Goal: Task Accomplishment & Management: Use online tool/utility

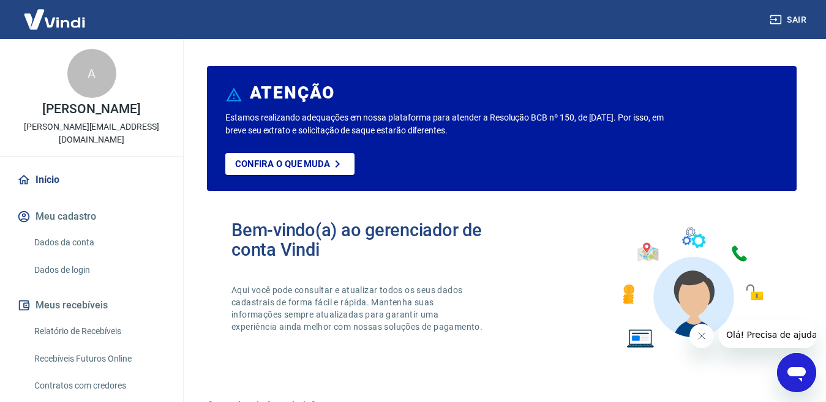
click at [107, 323] on link "Relatório de Recebíveis" at bounding box center [98, 331] width 139 height 25
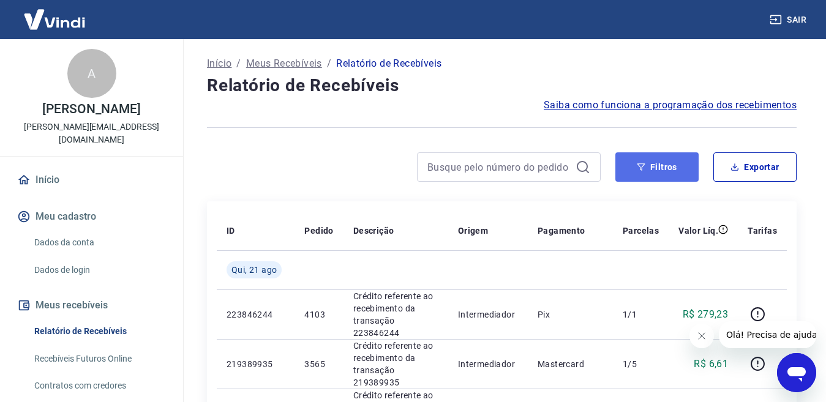
click at [645, 173] on button "Filtros" at bounding box center [657, 167] width 83 height 29
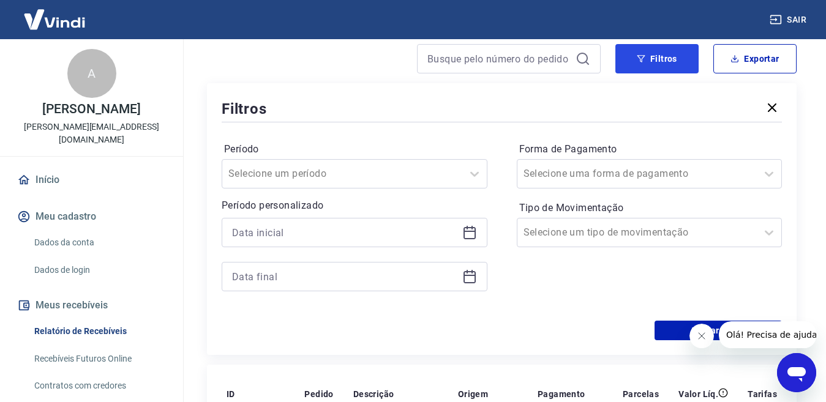
scroll to position [123, 0]
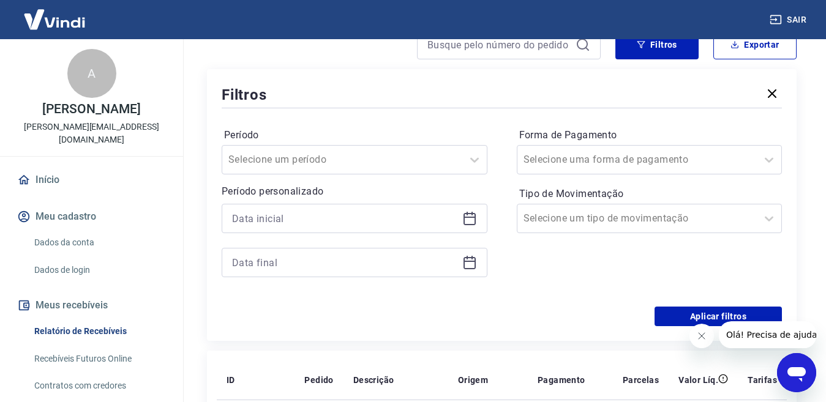
click at [470, 222] on icon at bounding box center [470, 218] width 15 height 15
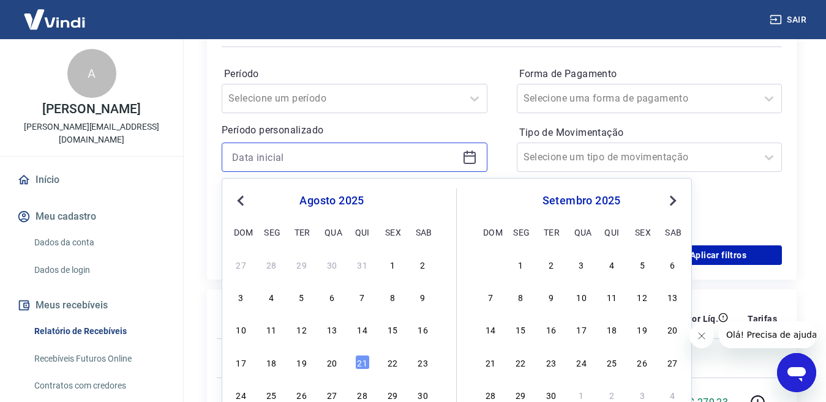
scroll to position [306, 0]
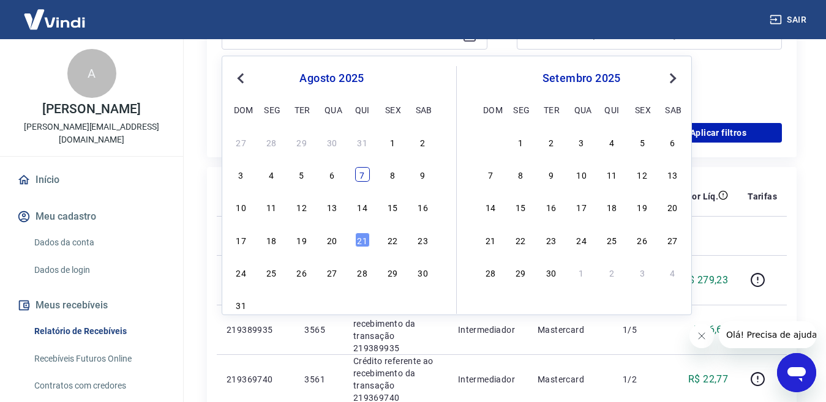
click at [369, 181] on div "7" at bounding box center [362, 174] width 15 height 15
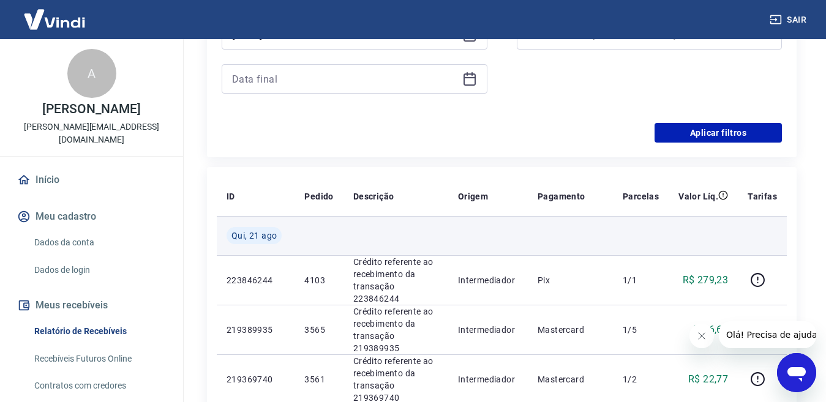
type input "[DATE]"
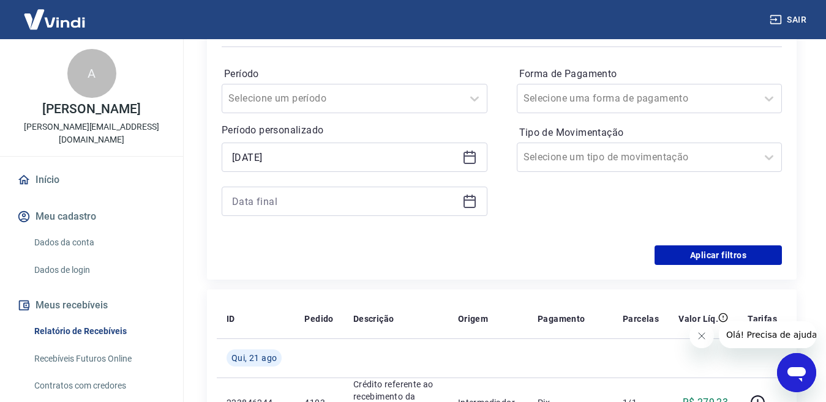
click at [466, 203] on icon at bounding box center [470, 201] width 15 height 15
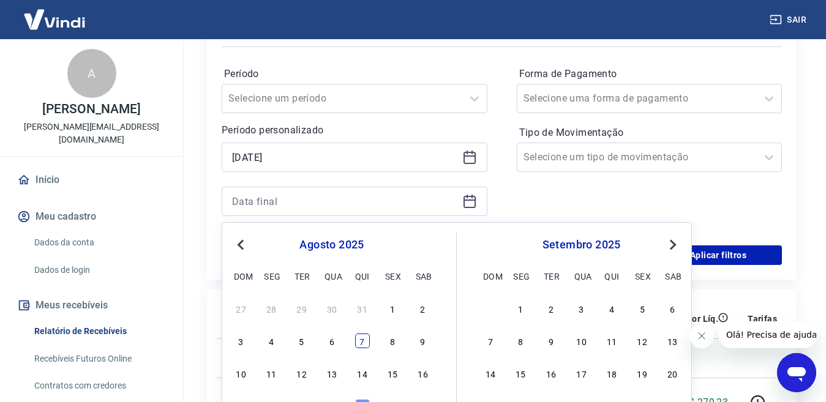
click at [361, 336] on div "7" at bounding box center [362, 341] width 15 height 15
type input "[DATE]"
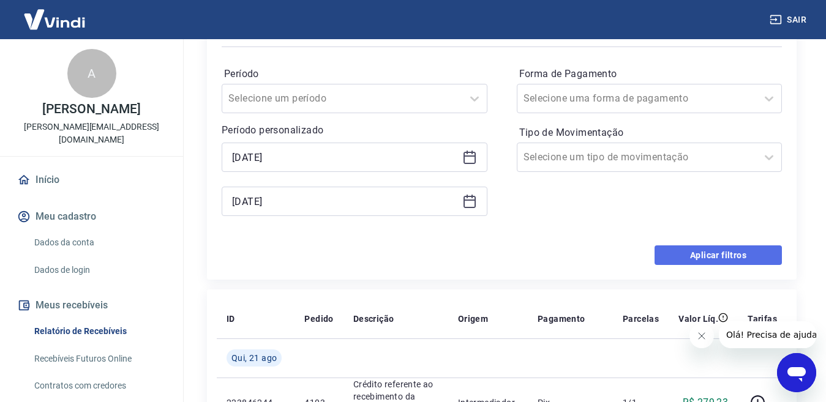
click at [695, 253] on button "Aplicar filtros" at bounding box center [718, 256] width 127 height 20
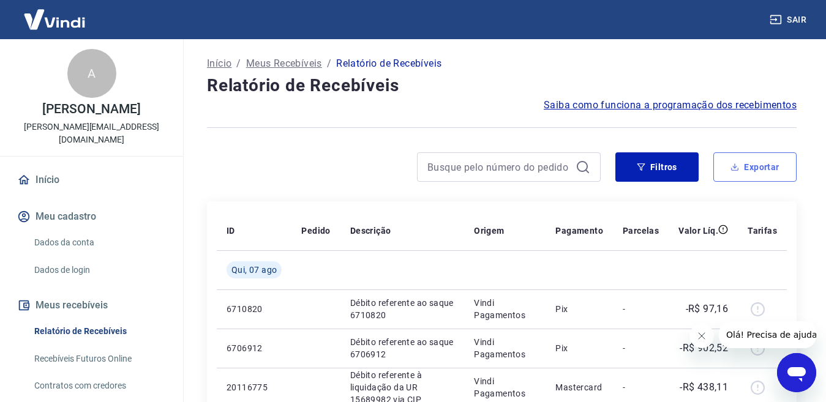
click at [749, 166] on button "Exportar" at bounding box center [755, 167] width 83 height 29
type input "[DATE]"
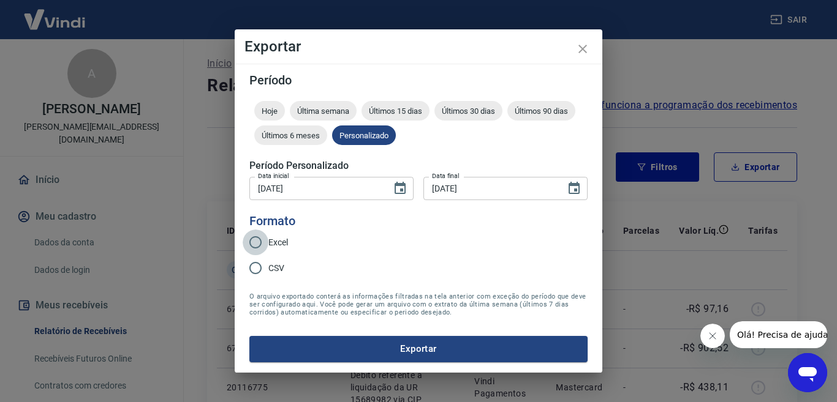
click at [255, 241] on input "Excel" at bounding box center [256, 243] width 26 height 26
radio input "true"
click at [368, 352] on button "Exportar" at bounding box center [418, 349] width 338 height 26
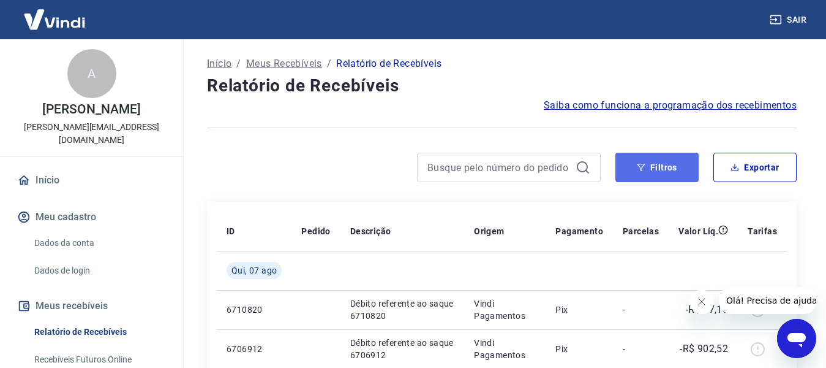
click at [652, 162] on button "Filtros" at bounding box center [657, 167] width 83 height 29
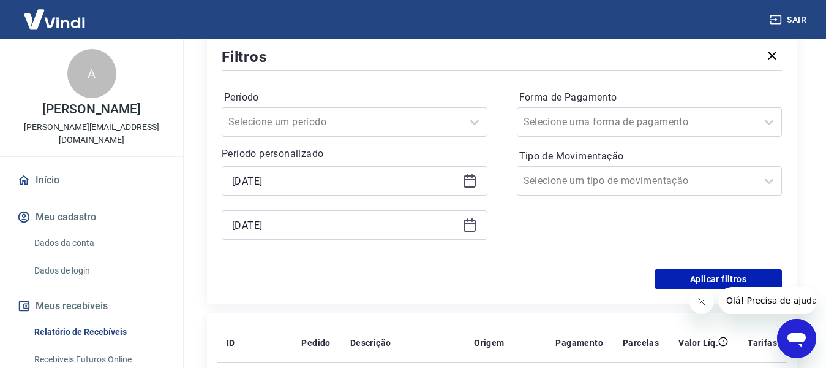
scroll to position [123, 0]
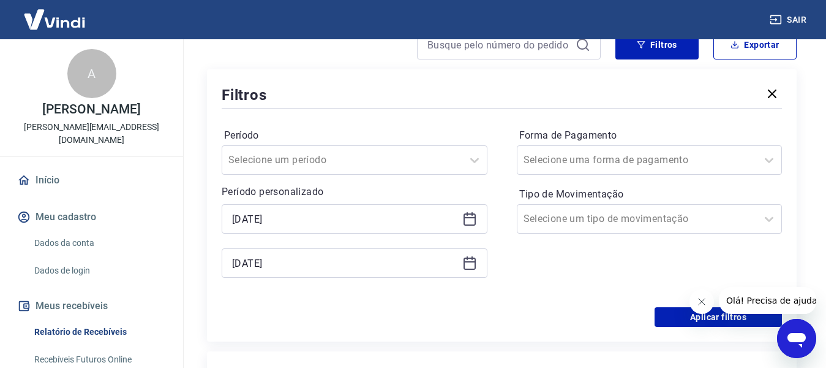
click at [464, 213] on icon at bounding box center [470, 218] width 15 height 15
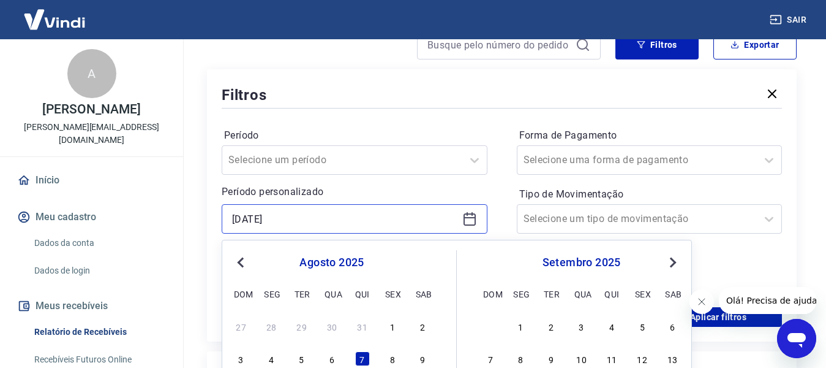
scroll to position [245, 0]
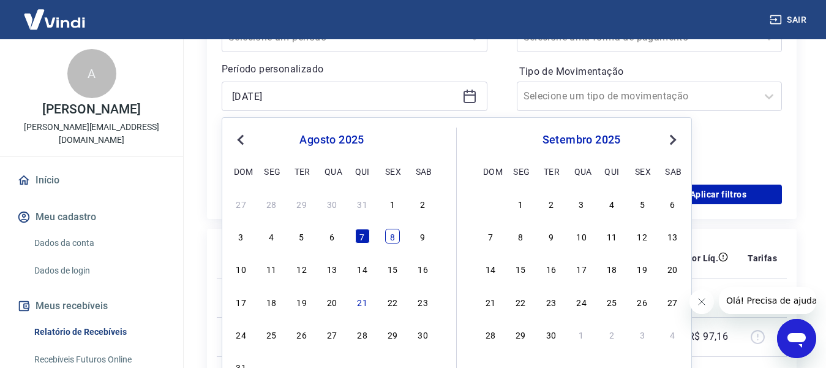
click at [392, 227] on div "3 4 5 6 7 8 9" at bounding box center [332, 236] width 200 height 18
click at [398, 238] on div "8" at bounding box center [392, 235] width 15 height 15
type input "[DATE]"
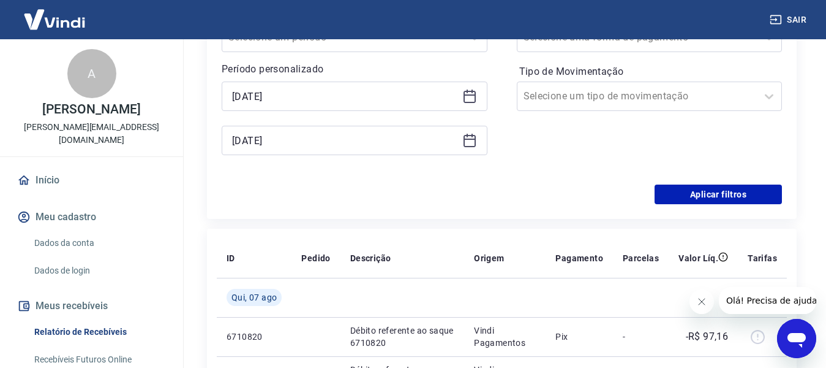
click at [467, 145] on icon at bounding box center [470, 140] width 15 height 15
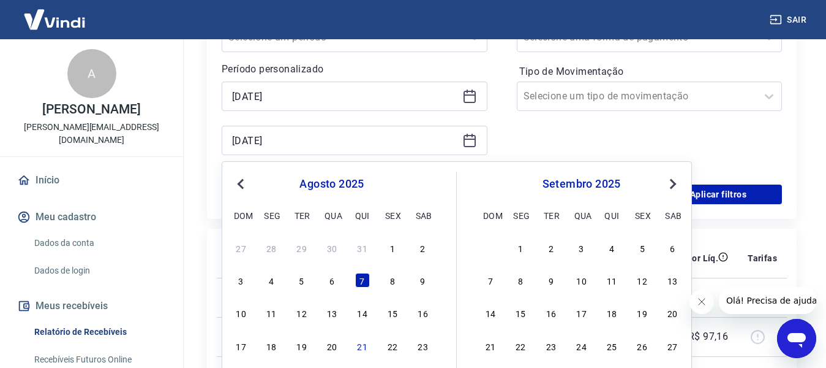
click at [401, 277] on div "3 4 5 6 7 8 9" at bounding box center [332, 280] width 200 height 18
click at [393, 284] on div "8" at bounding box center [392, 280] width 15 height 15
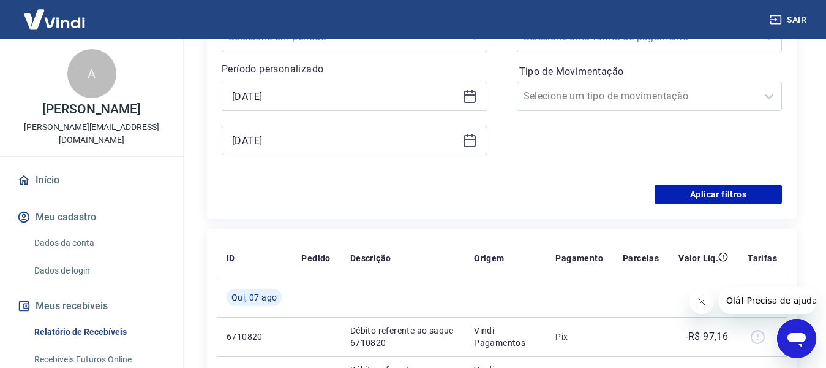
type input "[DATE]"
click at [682, 194] on button "Aplicar filtros" at bounding box center [718, 194] width 127 height 20
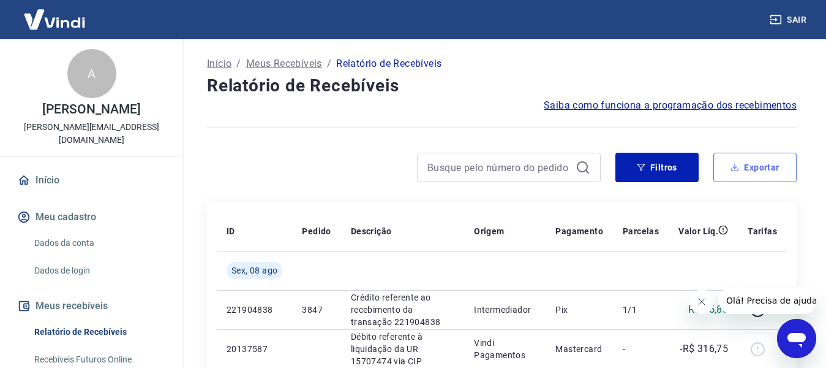
click at [741, 163] on button "Exportar" at bounding box center [755, 167] width 83 height 29
type input "[DATE]"
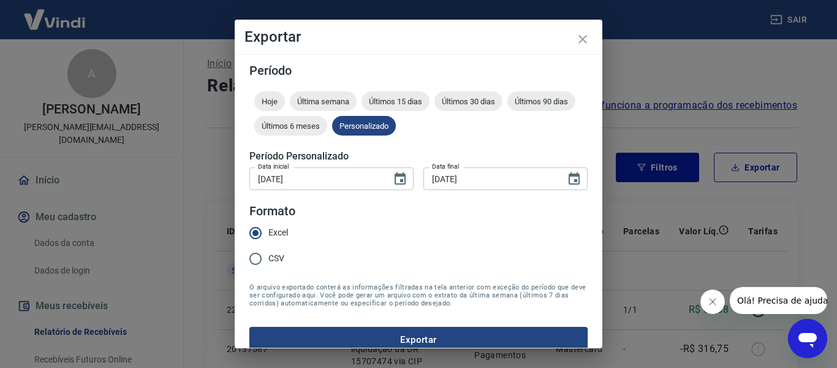
click at [360, 338] on button "Exportar" at bounding box center [418, 340] width 338 height 26
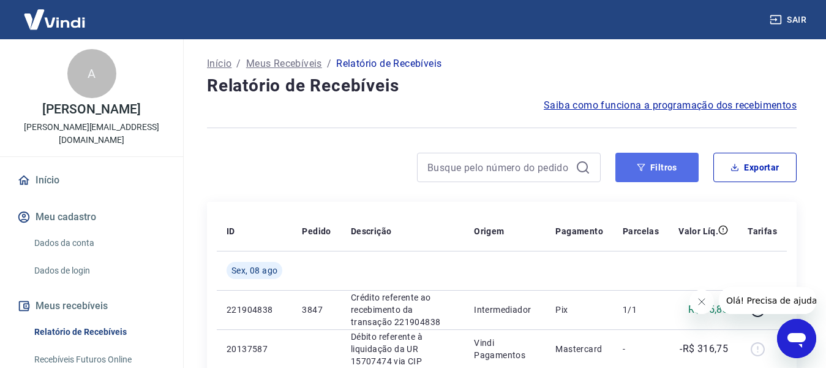
drag, startPoint x: 657, startPoint y: 177, endPoint x: 641, endPoint y: 161, distance: 22.5
click at [657, 177] on button "Filtros" at bounding box center [657, 167] width 83 height 29
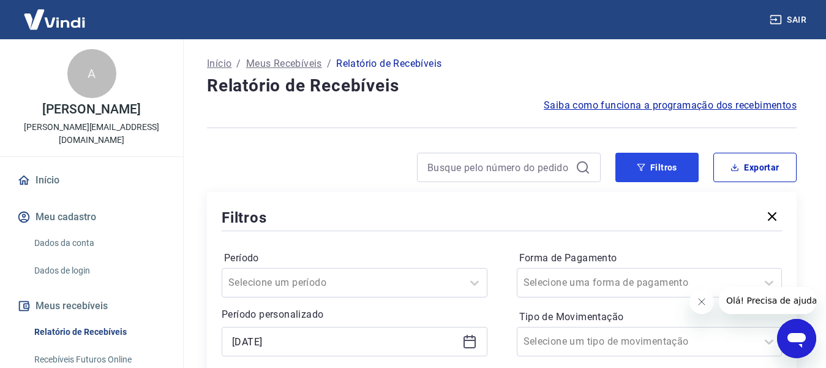
scroll to position [123, 0]
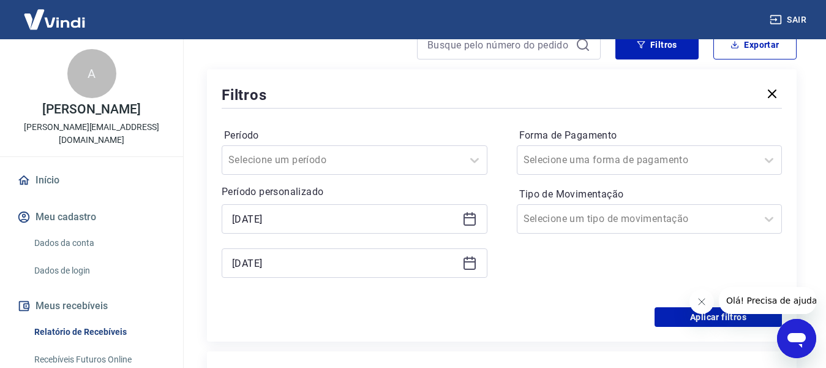
click at [472, 217] on icon at bounding box center [470, 217] width 12 height 1
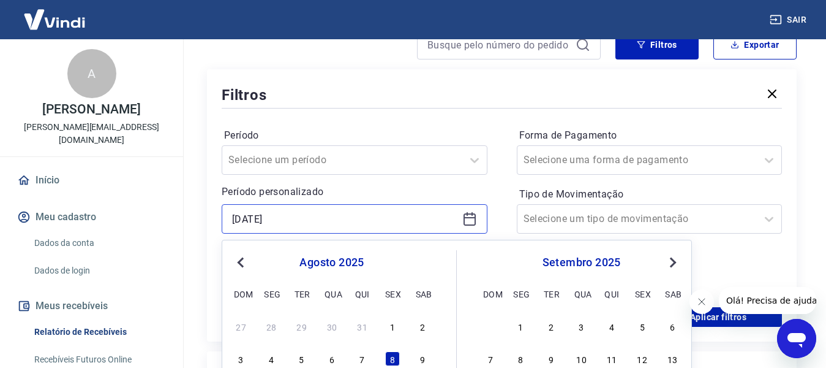
scroll to position [245, 0]
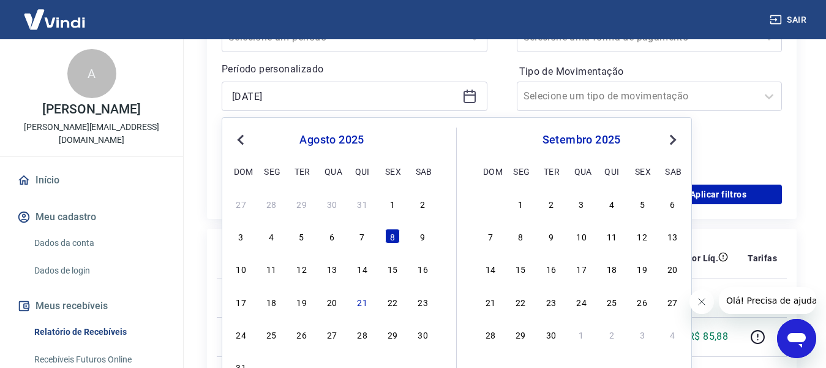
click at [429, 244] on div "3 4 5 6 7 8 9" at bounding box center [332, 236] width 200 height 18
click at [420, 234] on div "9" at bounding box center [423, 235] width 15 height 15
type input "[DATE]"
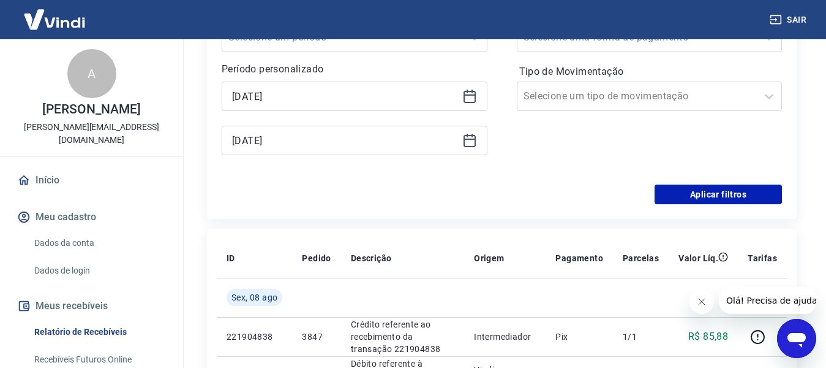
click at [468, 138] on icon at bounding box center [470, 138] width 12 height 1
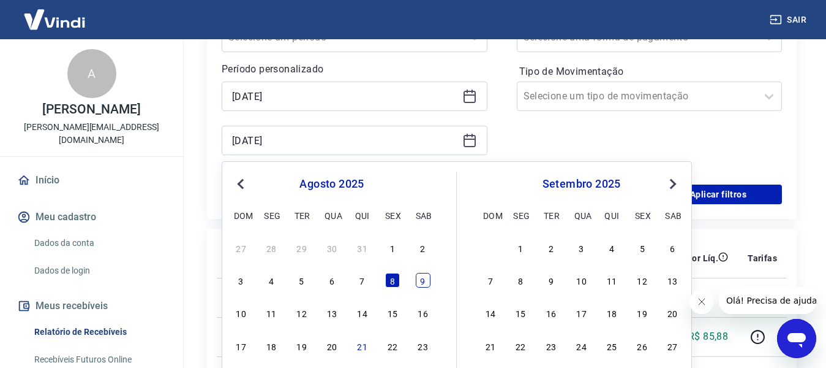
click at [423, 283] on div "9" at bounding box center [423, 280] width 15 height 15
type input "[DATE]"
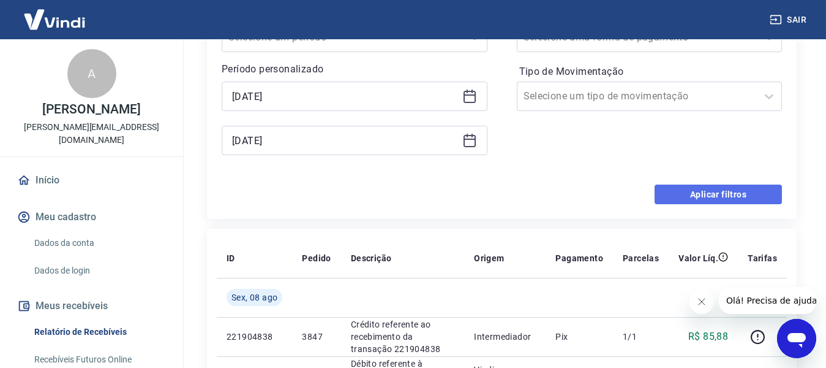
click at [698, 198] on button "Aplicar filtros" at bounding box center [718, 194] width 127 height 20
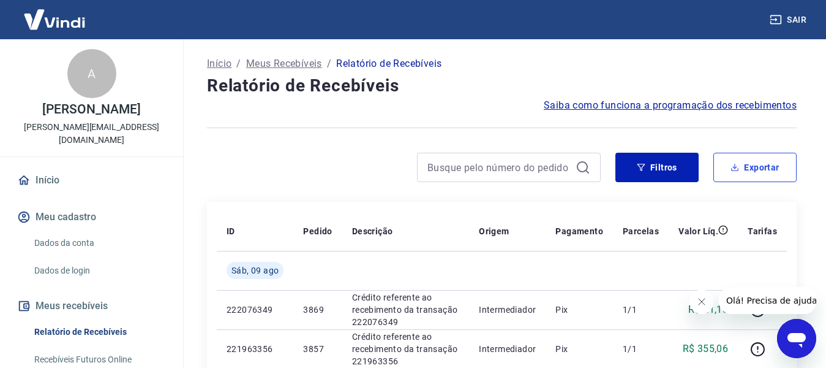
click at [737, 154] on button "Exportar" at bounding box center [755, 167] width 83 height 29
type input "[DATE]"
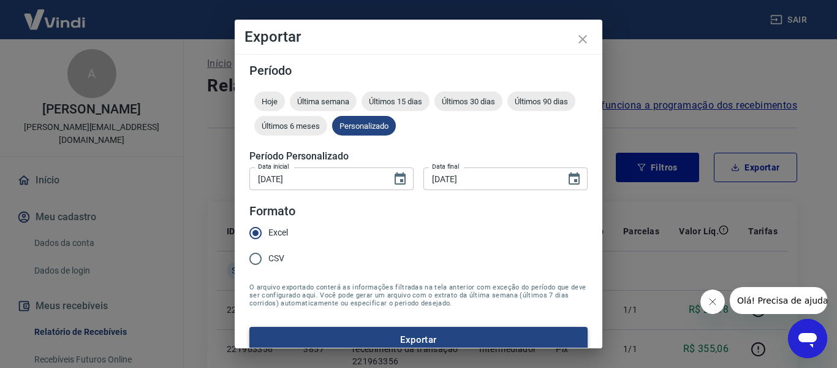
click at [387, 338] on button "Exportar" at bounding box center [418, 340] width 338 height 26
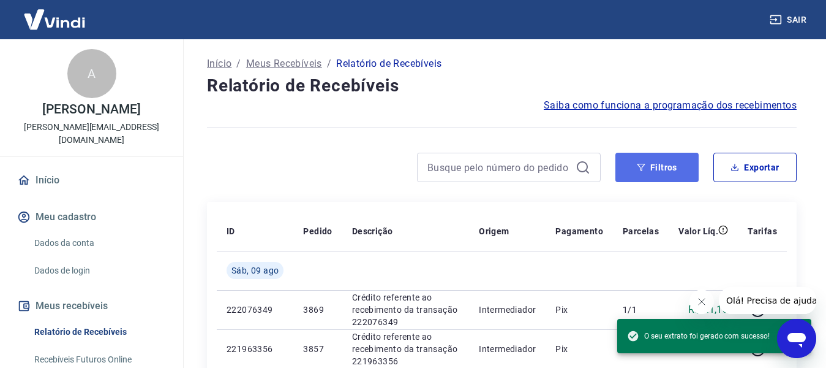
click at [632, 164] on button "Filtros" at bounding box center [657, 167] width 83 height 29
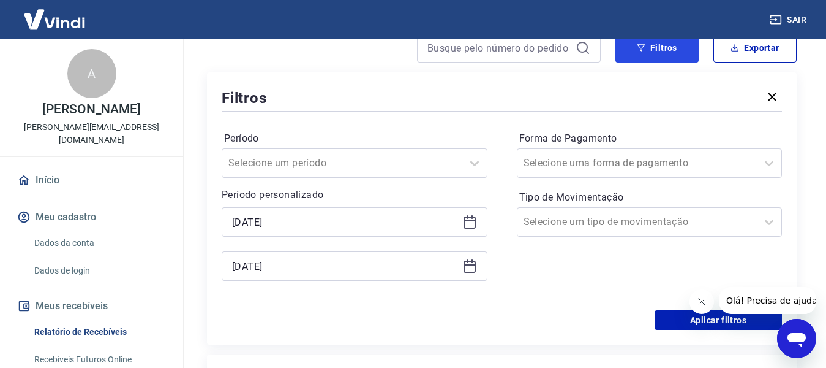
scroll to position [123, 0]
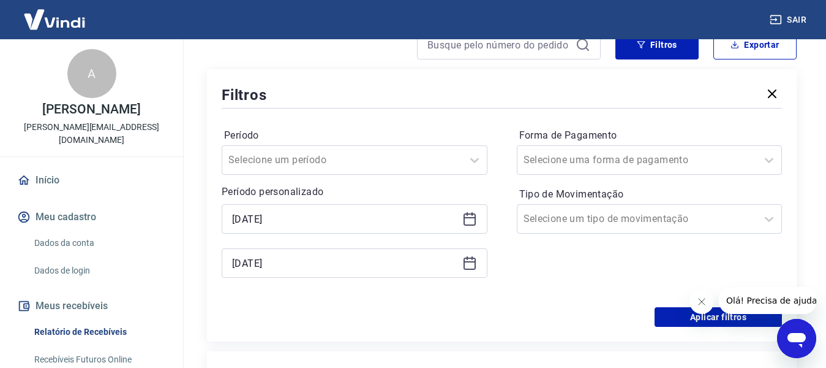
click at [475, 230] on div "[DATE]" at bounding box center [355, 218] width 266 height 29
click at [467, 226] on div "[DATE]" at bounding box center [355, 218] width 266 height 29
click at [470, 213] on icon at bounding box center [470, 219] width 12 height 12
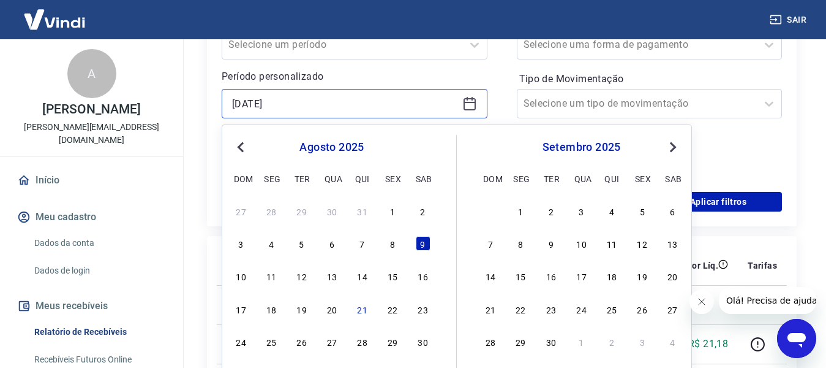
scroll to position [245, 0]
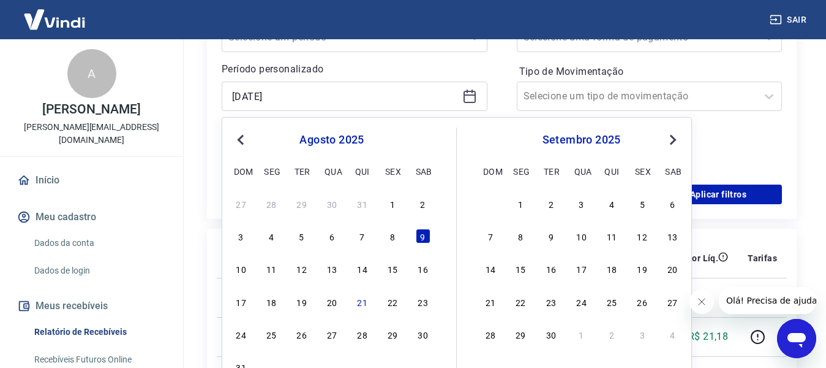
click at [249, 262] on div "10 11 12 13 14 15 16" at bounding box center [332, 269] width 200 height 18
click at [246, 273] on div "10" at bounding box center [241, 268] width 15 height 15
type input "[DATE]"
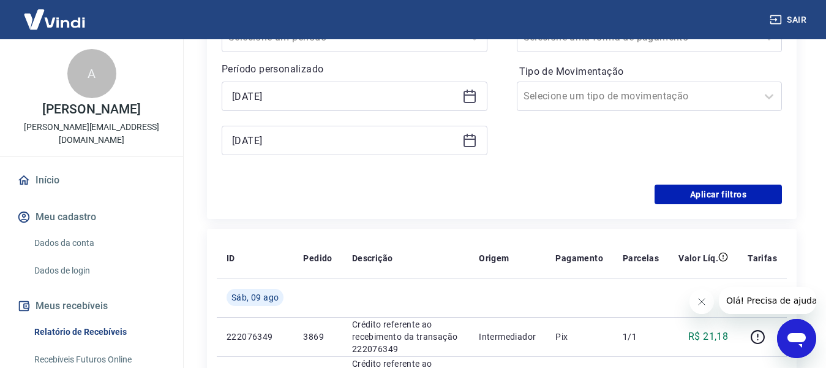
scroll to position [184, 0]
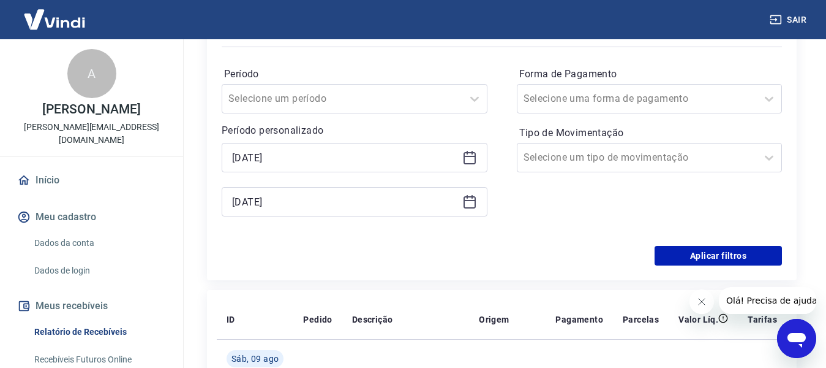
click at [472, 200] on icon at bounding box center [470, 200] width 12 height 1
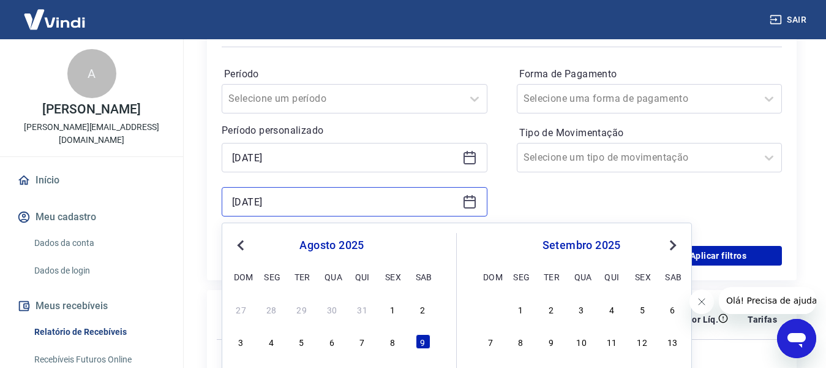
scroll to position [306, 0]
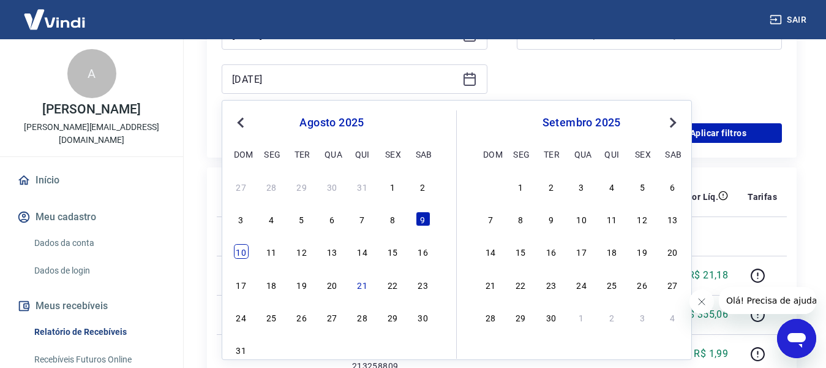
click at [243, 252] on div "10" at bounding box center [241, 251] width 15 height 15
type input "[DATE]"
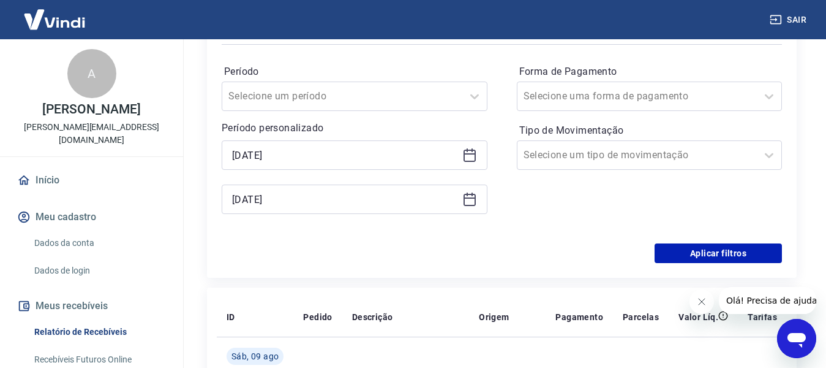
scroll to position [184, 0]
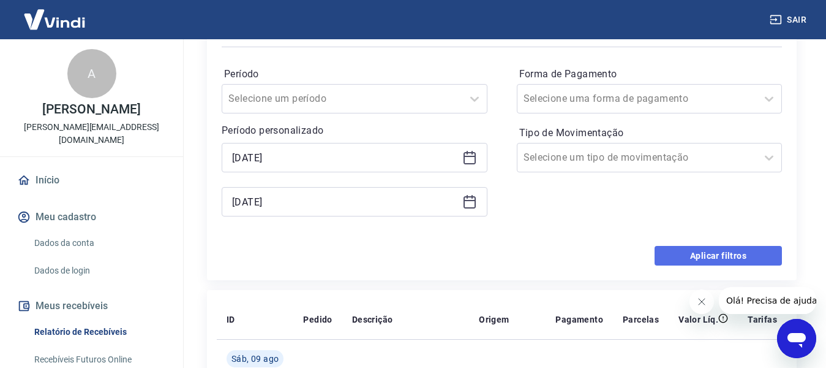
click at [689, 256] on button "Aplicar filtros" at bounding box center [718, 256] width 127 height 20
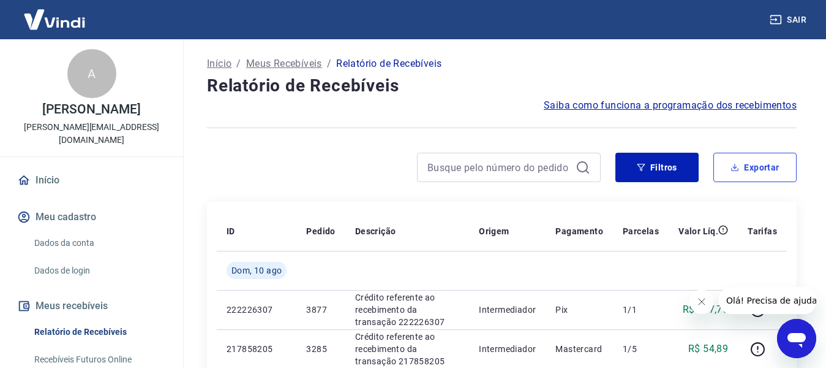
click at [741, 162] on button "Exportar" at bounding box center [755, 167] width 83 height 29
type input "[DATE]"
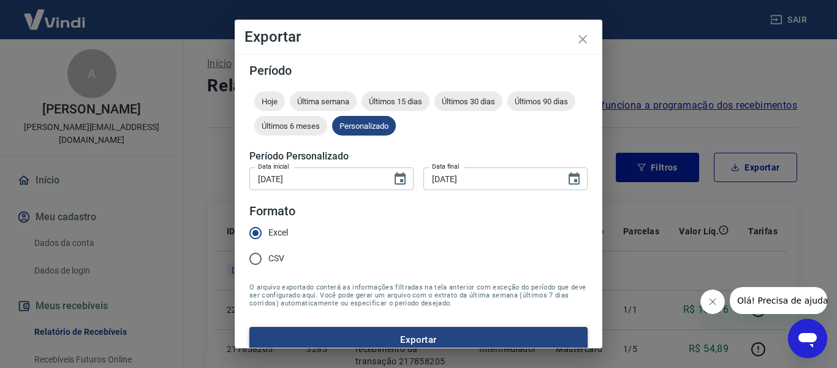
click at [351, 335] on button "Exportar" at bounding box center [418, 340] width 338 height 26
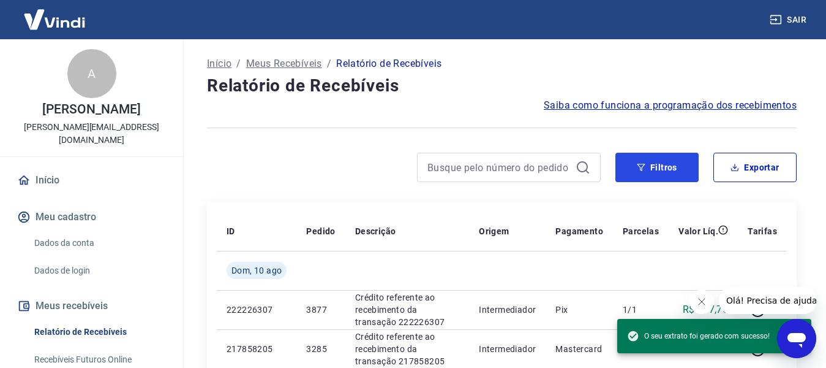
click at [638, 165] on icon "button" at bounding box center [641, 167] width 9 height 9
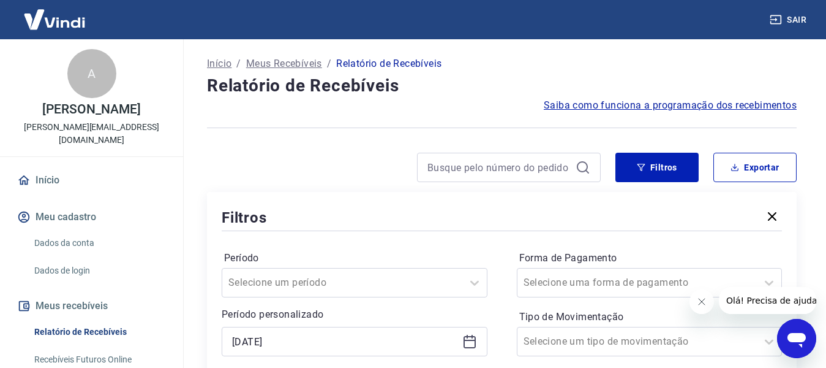
click at [465, 335] on icon at bounding box center [470, 341] width 15 height 15
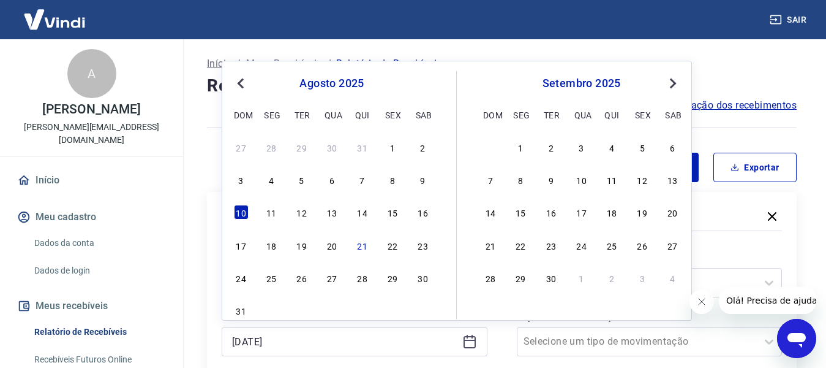
click at [252, 199] on div "27 28 29 30 31 1 2 3 4 5 6 7 8 9 10 11 12 13 14 15 16 17 18 19 20 21 22 23 24 2…" at bounding box center [332, 228] width 200 height 181
click at [281, 220] on div "10 11 12 13 14 15 16" at bounding box center [332, 212] width 200 height 18
click at [278, 219] on div "10 11 12 13 14 15 16" at bounding box center [332, 212] width 200 height 18
click at [268, 212] on div "11" at bounding box center [271, 212] width 15 height 15
type input "[DATE]"
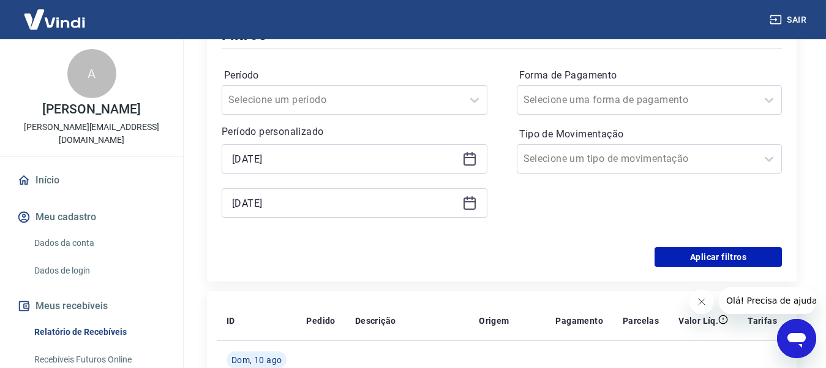
scroll to position [184, 0]
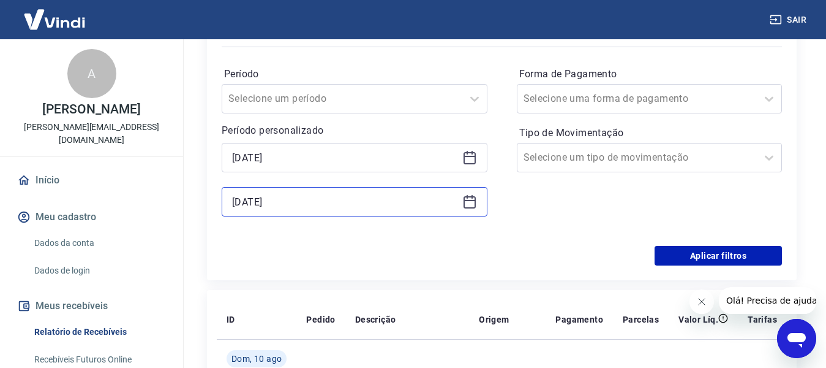
click at [456, 202] on input "[DATE]" at bounding box center [344, 201] width 225 height 18
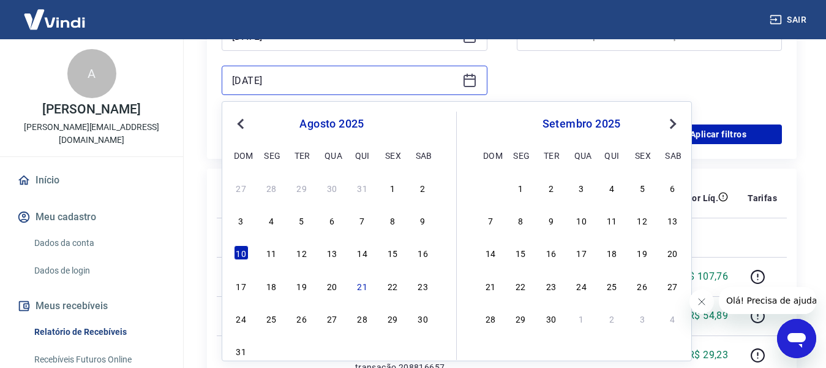
scroll to position [306, 0]
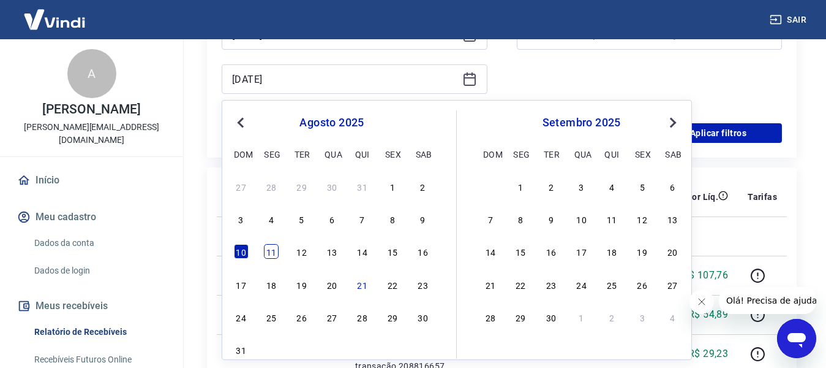
click at [267, 247] on div "11" at bounding box center [271, 251] width 15 height 15
type input "[DATE]"
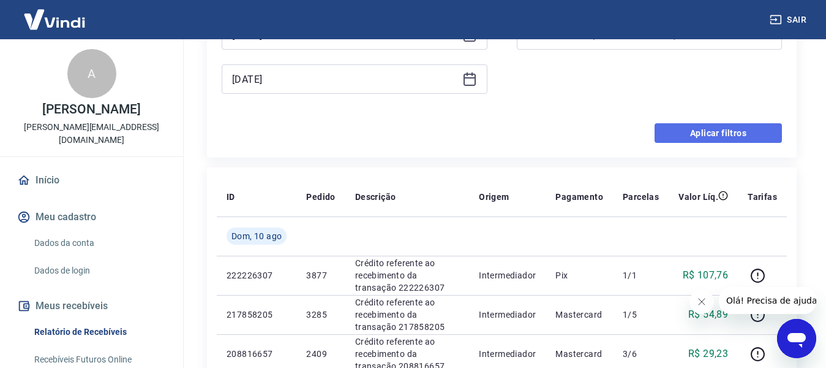
click at [710, 138] on button "Aplicar filtros" at bounding box center [718, 133] width 127 height 20
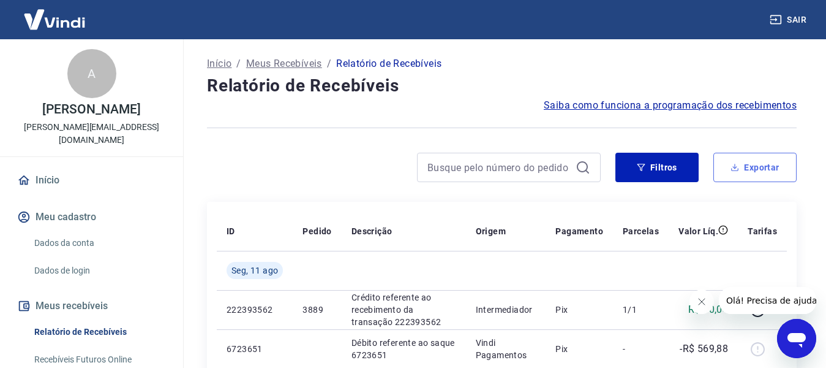
click at [746, 172] on button "Exportar" at bounding box center [755, 167] width 83 height 29
type input "[DATE]"
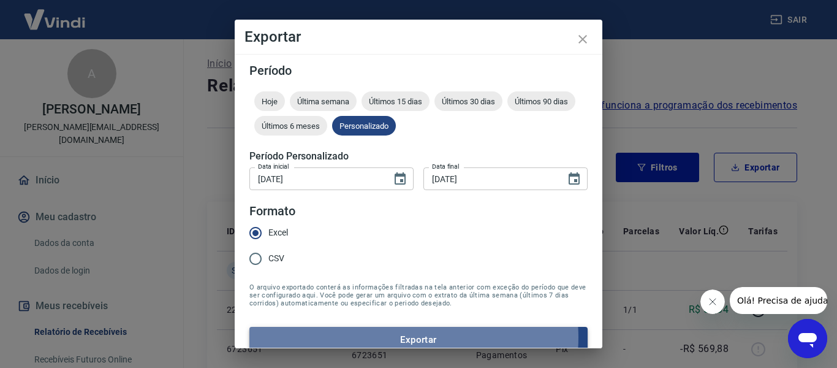
click at [406, 337] on button "Exportar" at bounding box center [418, 340] width 338 height 26
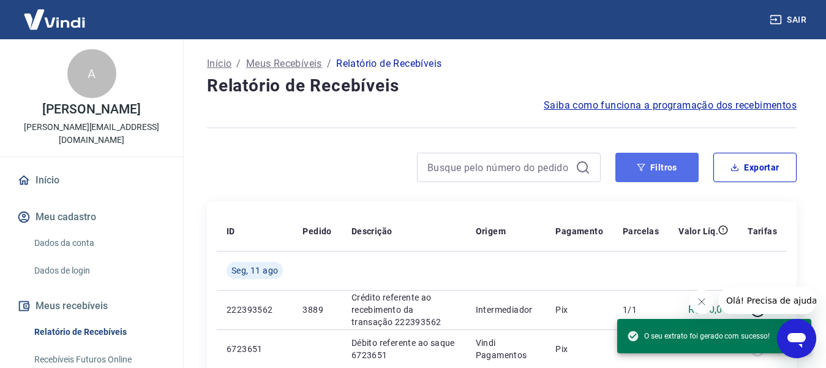
click at [656, 177] on button "Filtros" at bounding box center [657, 167] width 83 height 29
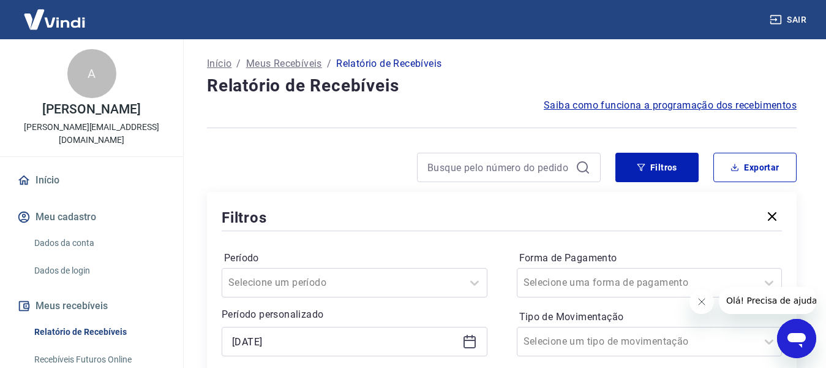
click at [287, 350] on div "[DATE]" at bounding box center [355, 341] width 266 height 29
click at [469, 340] on icon at bounding box center [470, 339] width 12 height 1
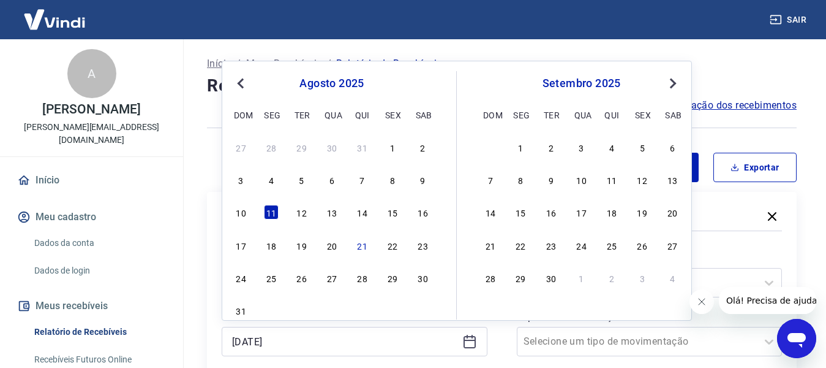
click at [298, 207] on div "12" at bounding box center [302, 212] width 15 height 15
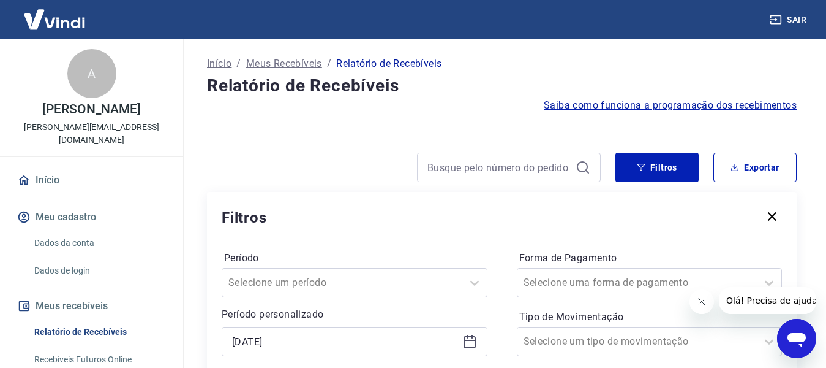
type input "[DATE]"
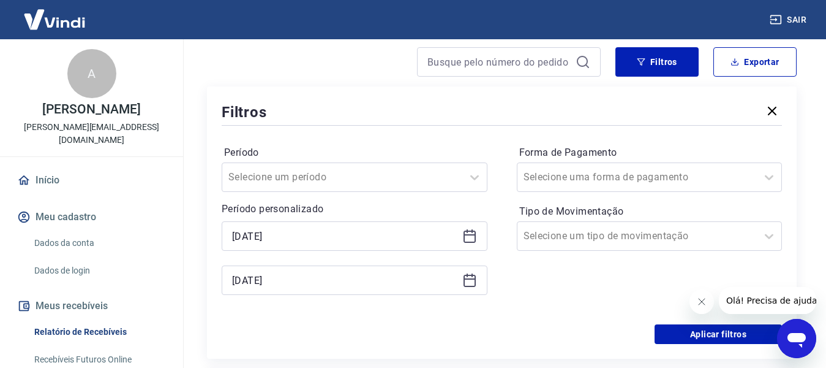
scroll to position [184, 0]
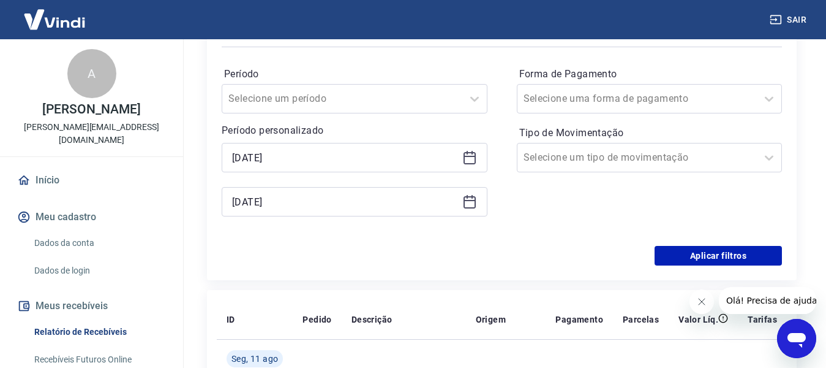
click at [463, 197] on icon at bounding box center [470, 201] width 15 height 15
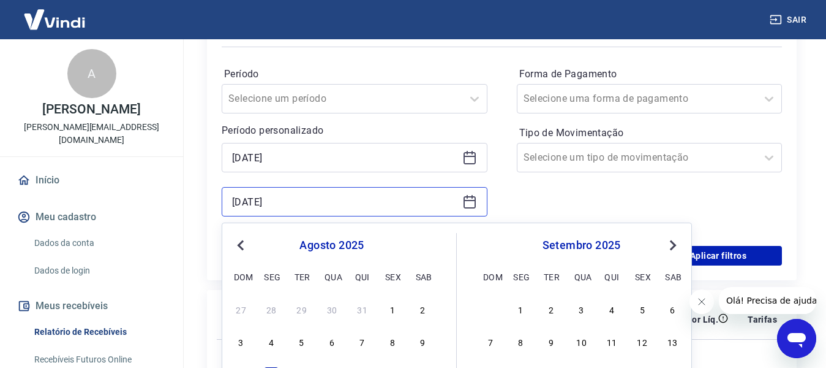
scroll to position [245, 0]
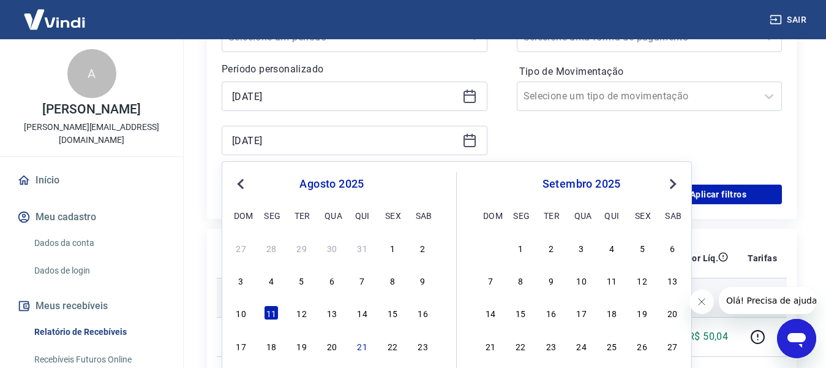
click at [302, 311] on div "12" at bounding box center [302, 312] width 15 height 15
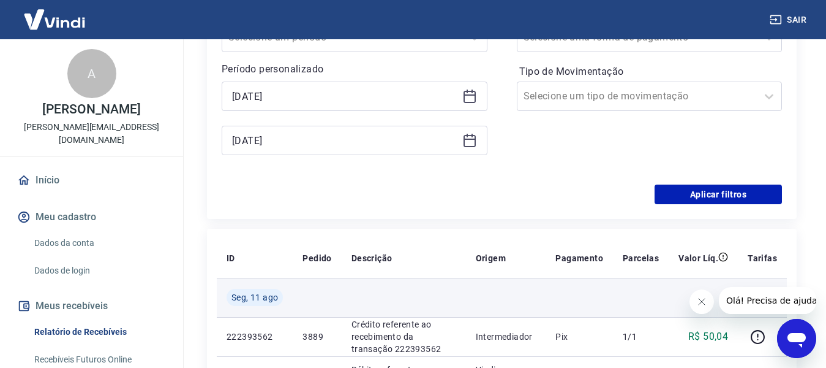
type input "[DATE]"
click at [304, 313] on td at bounding box center [317, 297] width 48 height 39
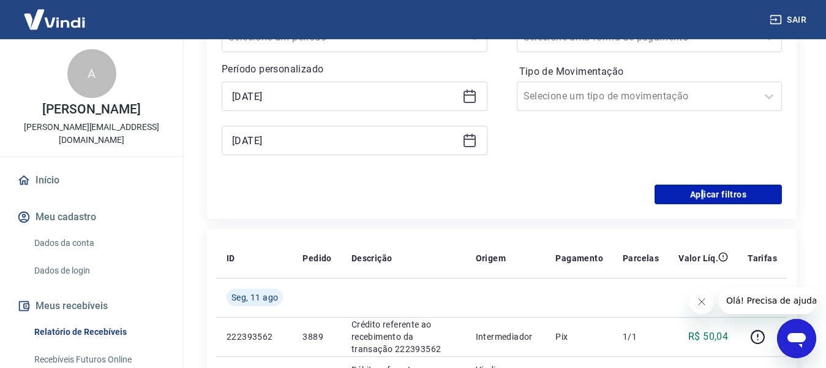
click at [706, 208] on div "Filtros Período Selecione um período Período personalizado Selected date: [DATE…" at bounding box center [502, 83] width 590 height 272
click at [697, 196] on button "Aplicar filtros" at bounding box center [718, 194] width 127 height 20
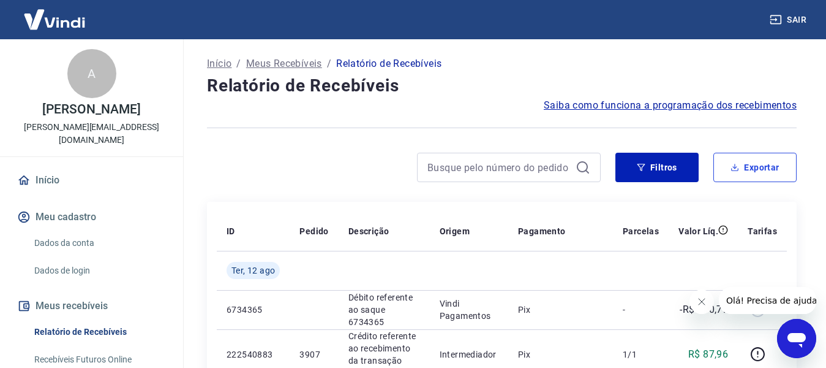
drag, startPoint x: 737, startPoint y: 167, endPoint x: 734, endPoint y: 180, distance: 13.7
click at [735, 180] on button "Exportar" at bounding box center [755, 167] width 83 height 29
type input "[DATE]"
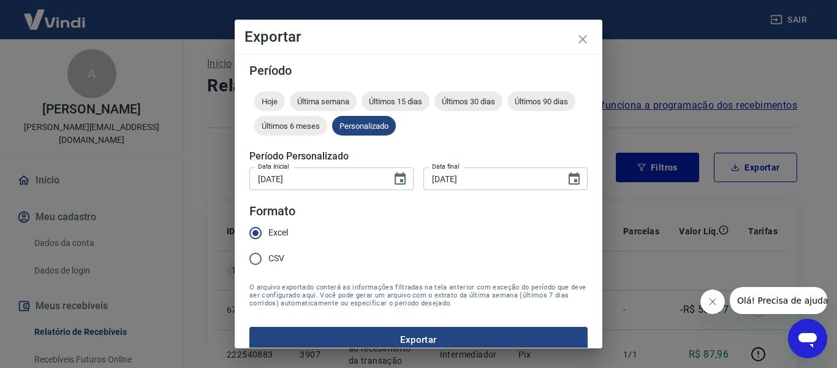
click at [409, 344] on button "Exportar" at bounding box center [418, 340] width 338 height 26
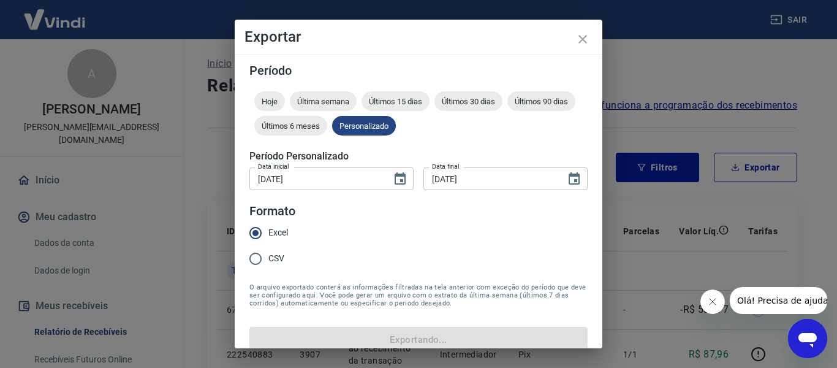
click at [405, 330] on form "Período Hoje Última semana Últimos 15 dias Últimos 30 dias Últimos 90 dias Últi…" at bounding box center [418, 208] width 338 height 288
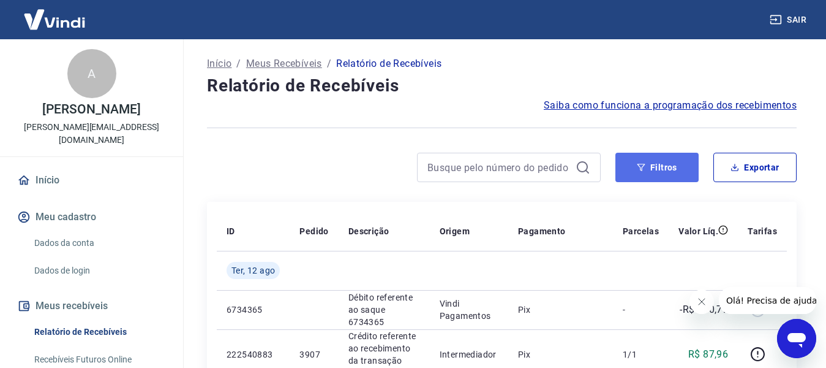
click at [676, 168] on button "Filtros" at bounding box center [657, 167] width 83 height 29
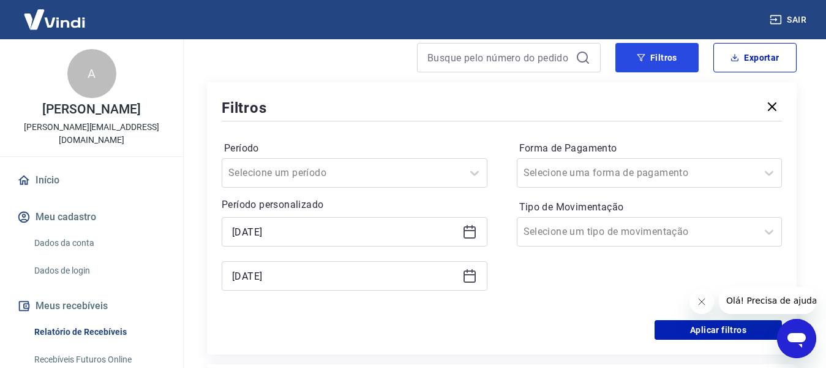
scroll to position [123, 0]
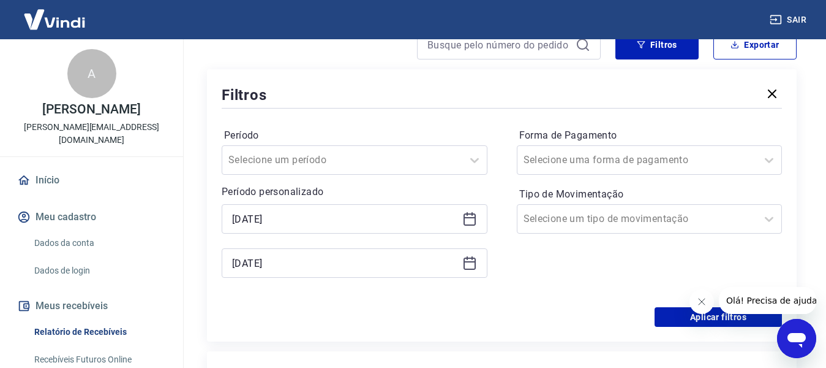
click at [464, 219] on icon at bounding box center [470, 219] width 12 height 12
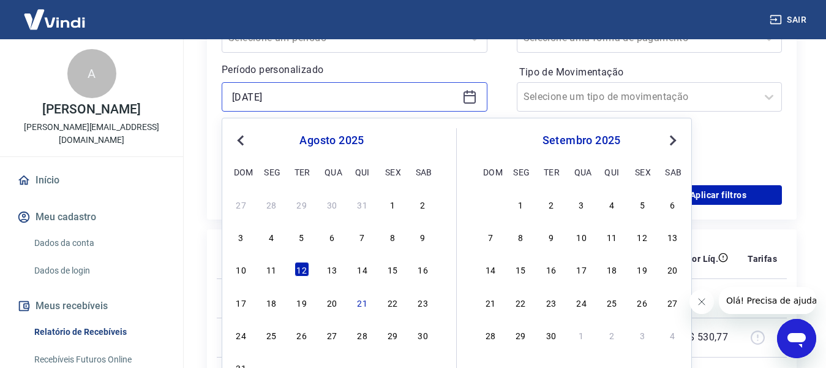
scroll to position [245, 0]
click at [326, 271] on div "13" at bounding box center [332, 268] width 15 height 15
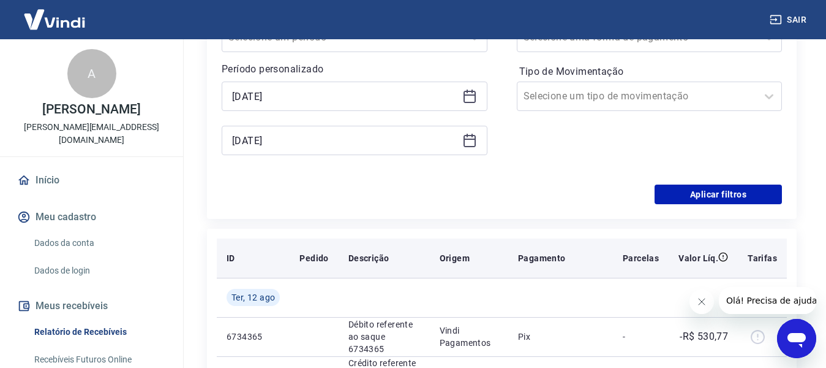
type input "[DATE]"
click at [332, 266] on th "Pedido" at bounding box center [314, 257] width 48 height 39
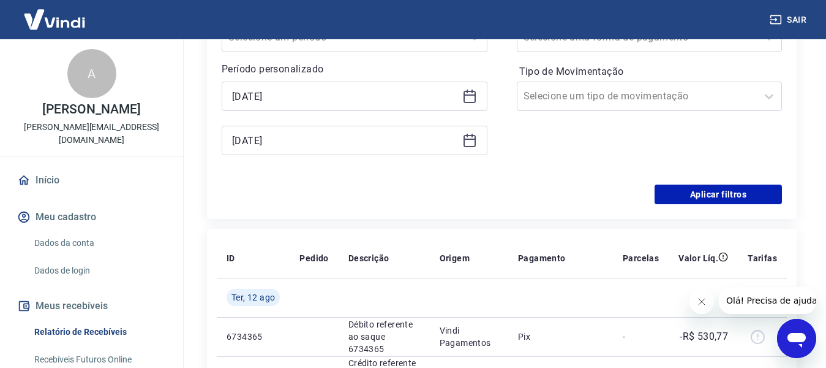
click at [467, 142] on icon at bounding box center [470, 140] width 15 height 15
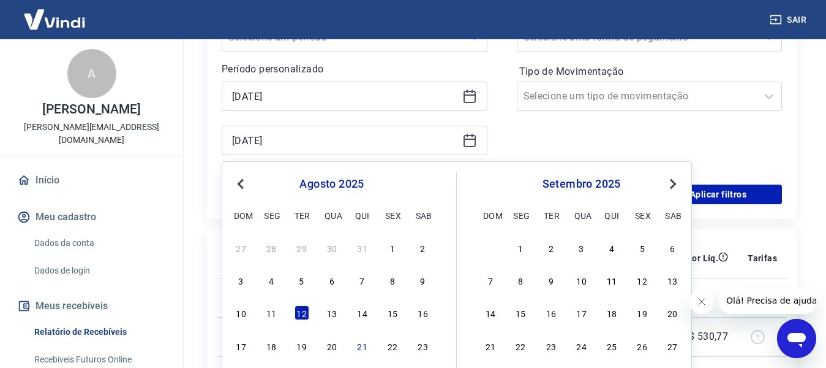
click at [330, 322] on div "27 28 29 30 31 1 2 3 4 5 6 7 8 9 10 11 12 13 14 15 16 17 18 19 20 21 22 23 24 2…" at bounding box center [332, 328] width 200 height 181
click at [331, 318] on div "13" at bounding box center [332, 312] width 15 height 15
click at [330, 312] on td at bounding box center [314, 297] width 48 height 39
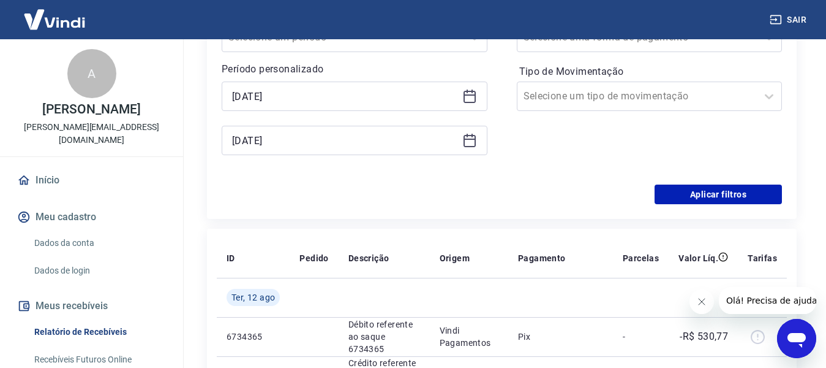
type input "[DATE]"
click at [689, 197] on button "Aplicar filtros" at bounding box center [718, 194] width 127 height 20
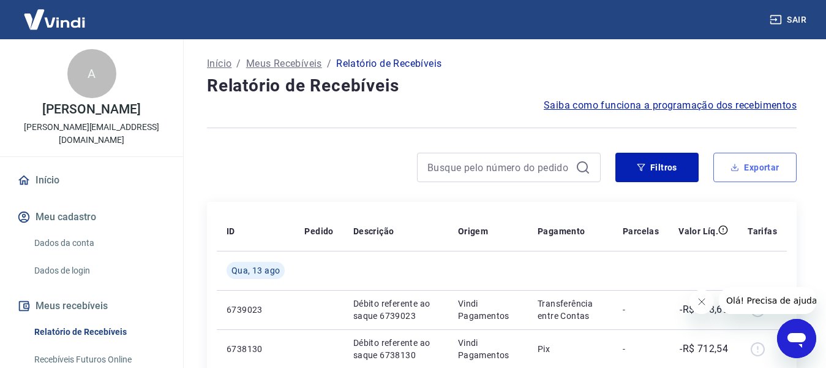
click at [751, 179] on button "Exportar" at bounding box center [755, 167] width 83 height 29
type input "[DATE]"
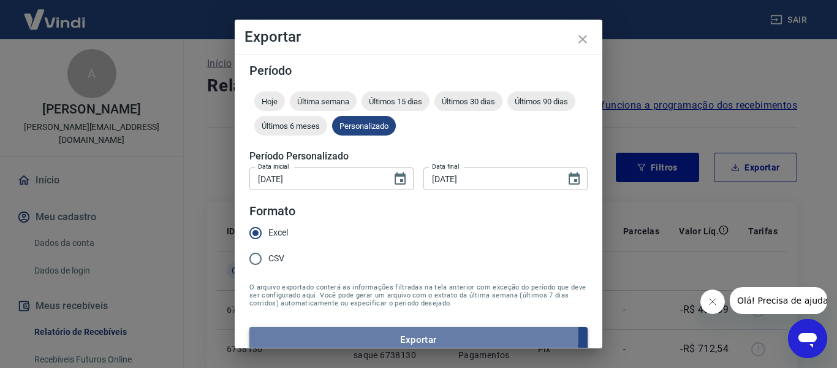
click at [394, 335] on button "Exportar" at bounding box center [418, 340] width 338 height 26
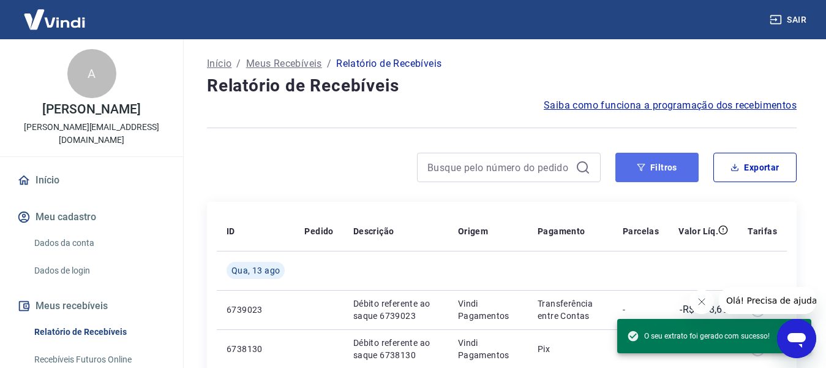
click at [674, 170] on button "Filtros" at bounding box center [657, 167] width 83 height 29
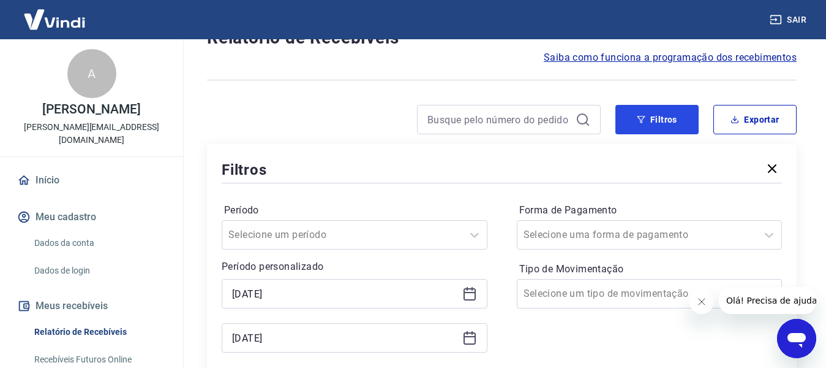
scroll to position [123, 0]
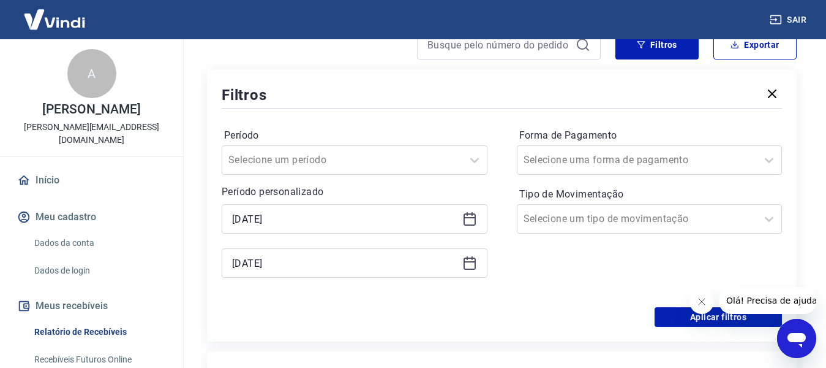
click at [469, 225] on icon at bounding box center [470, 219] width 12 height 12
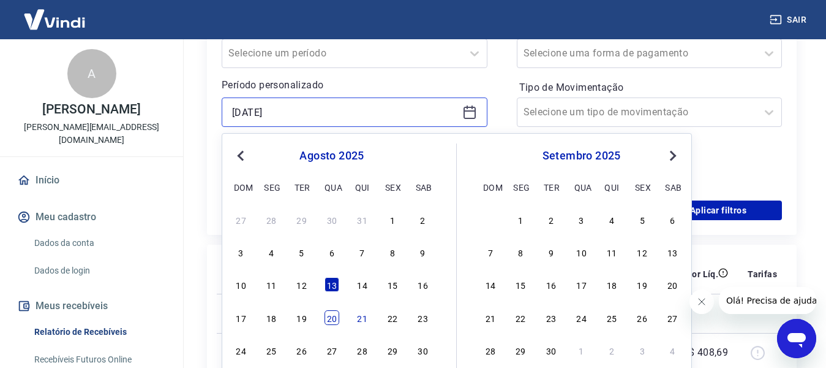
scroll to position [245, 0]
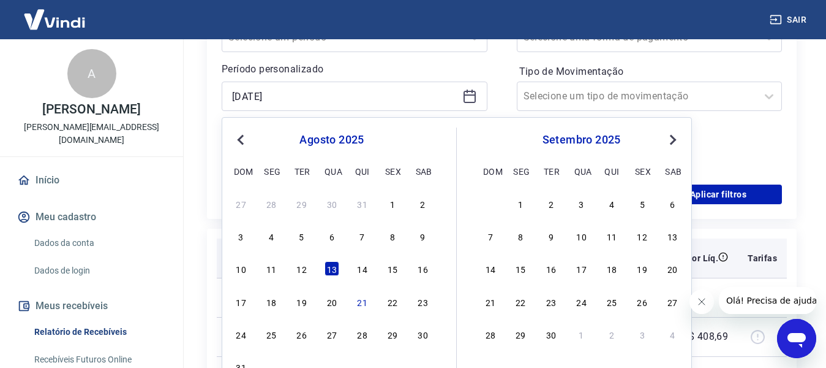
click at [363, 265] on div "14" at bounding box center [362, 268] width 15 height 15
type input "[DATE]"
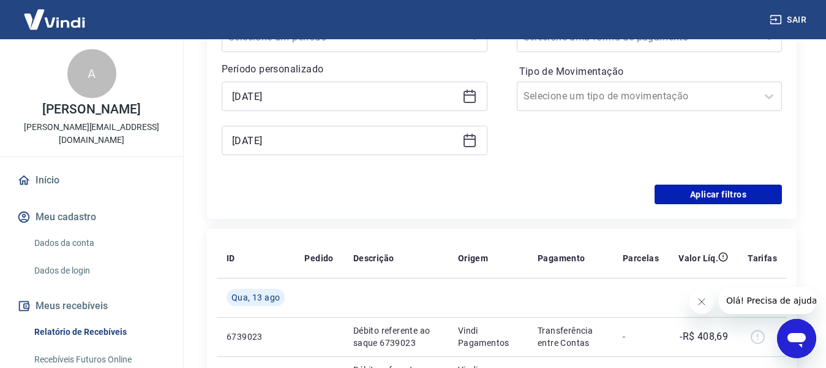
click at [471, 145] on icon at bounding box center [470, 140] width 15 height 15
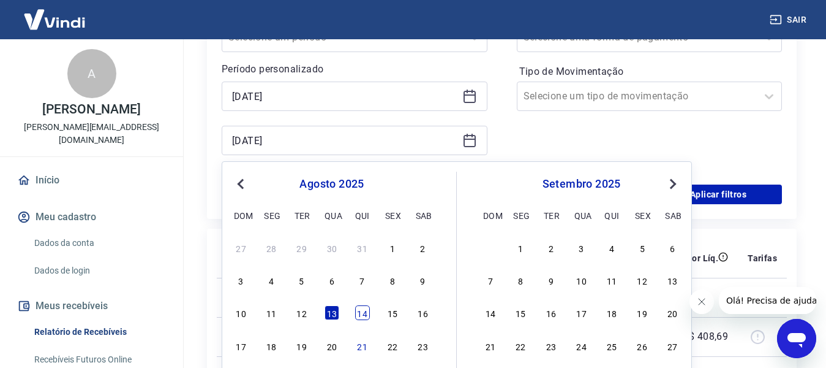
click at [361, 308] on div "14" at bounding box center [362, 312] width 15 height 15
type input "[DATE]"
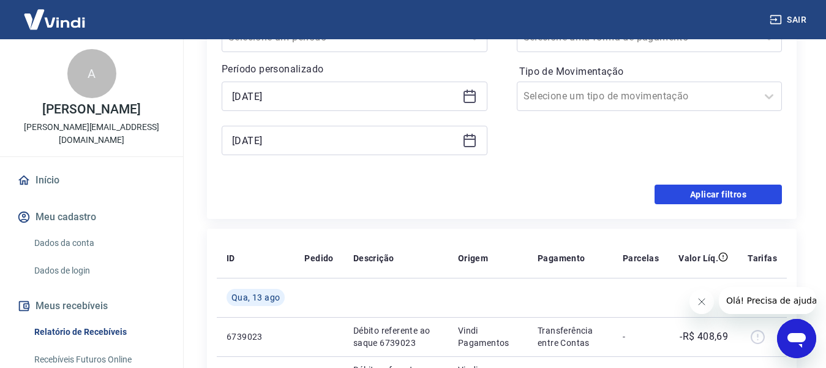
drag, startPoint x: 728, startPoint y: 193, endPoint x: 830, endPoint y: 263, distance: 123.4
click at [728, 193] on button "Aplicar filtros" at bounding box center [718, 194] width 127 height 20
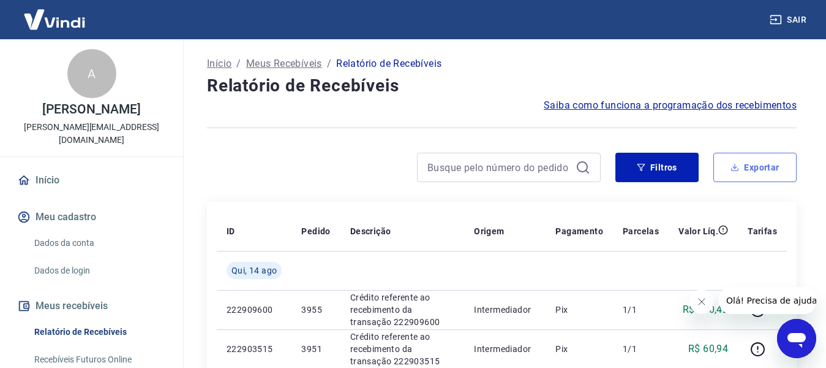
click at [742, 177] on button "Exportar" at bounding box center [755, 167] width 83 height 29
type input "[DATE]"
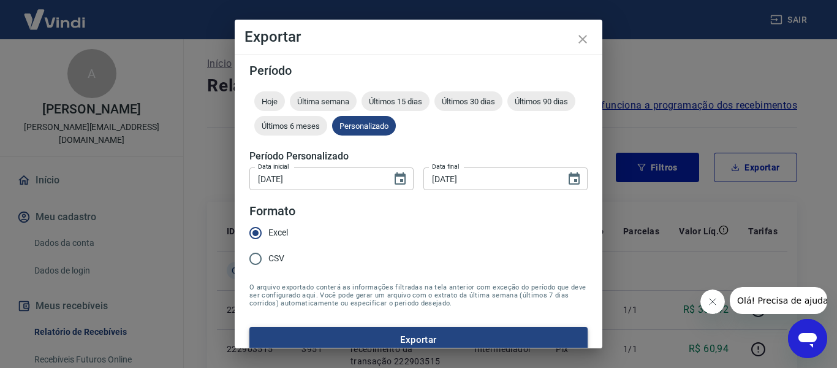
click at [384, 337] on button "Exportar" at bounding box center [418, 340] width 338 height 26
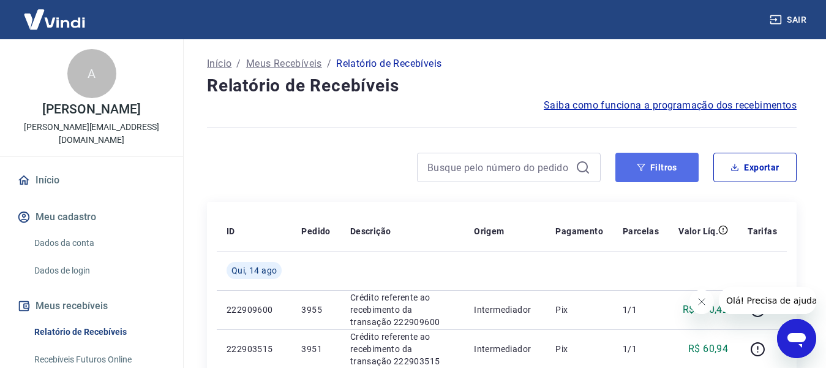
click at [655, 176] on button "Filtros" at bounding box center [657, 167] width 83 height 29
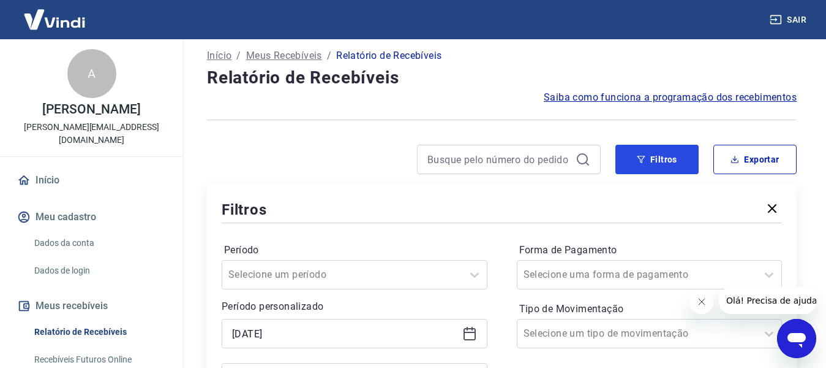
scroll to position [123, 0]
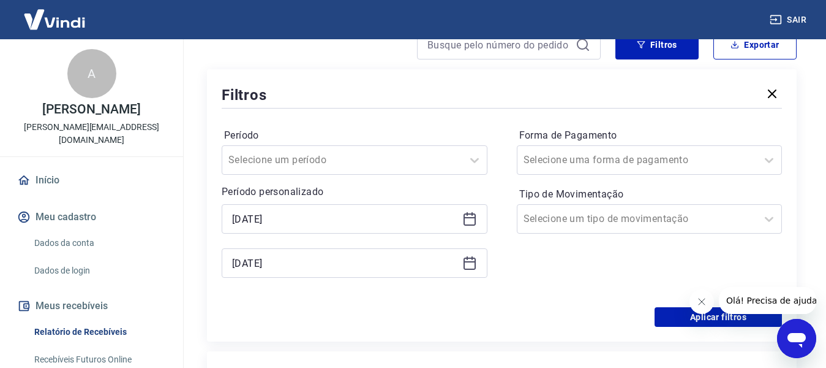
click at [472, 209] on div "[DATE]" at bounding box center [355, 218] width 266 height 29
click at [472, 213] on icon at bounding box center [472, 214] width 1 height 4
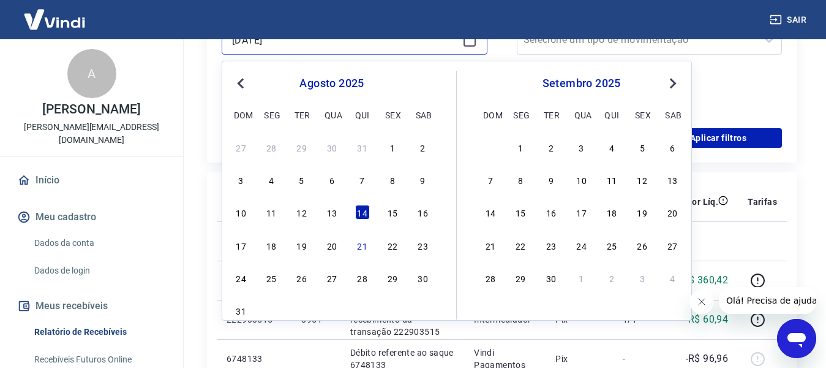
scroll to position [306, 0]
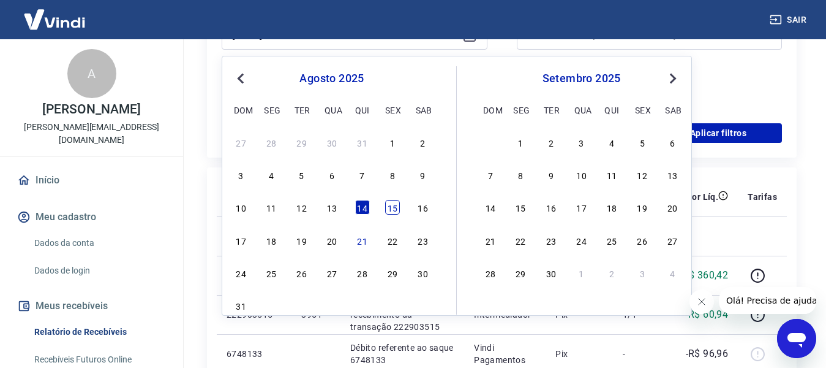
click at [398, 208] on div "15" at bounding box center [392, 207] width 15 height 15
type input "[DATE]"
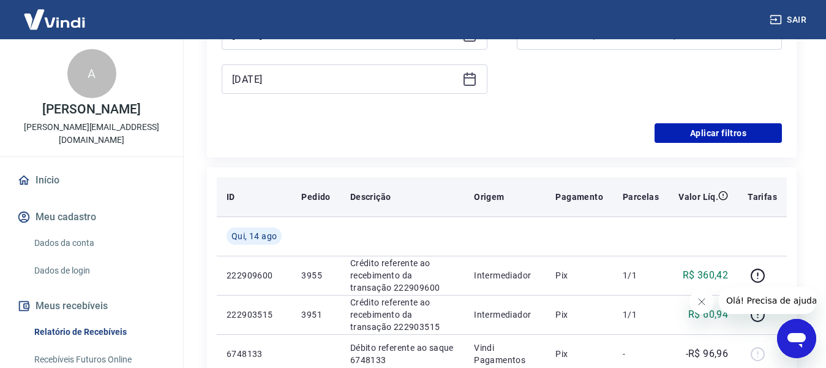
scroll to position [245, 0]
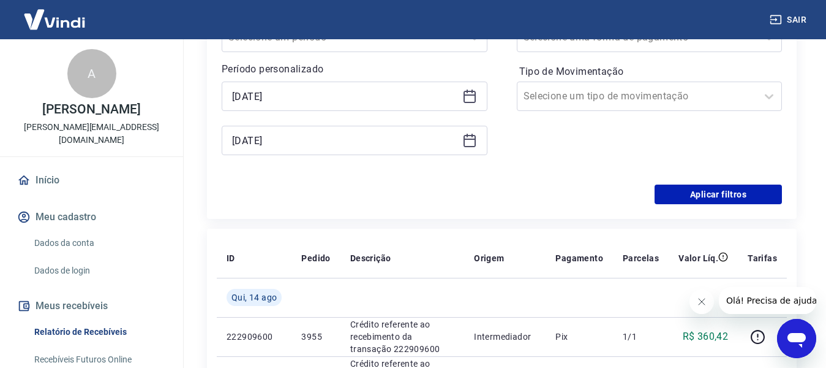
click at [464, 145] on icon at bounding box center [470, 141] width 12 height 12
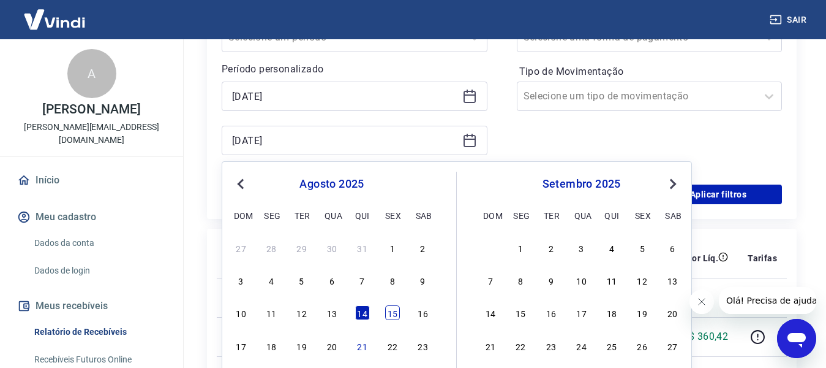
click at [390, 310] on div "15" at bounding box center [392, 312] width 15 height 15
type input "[DATE]"
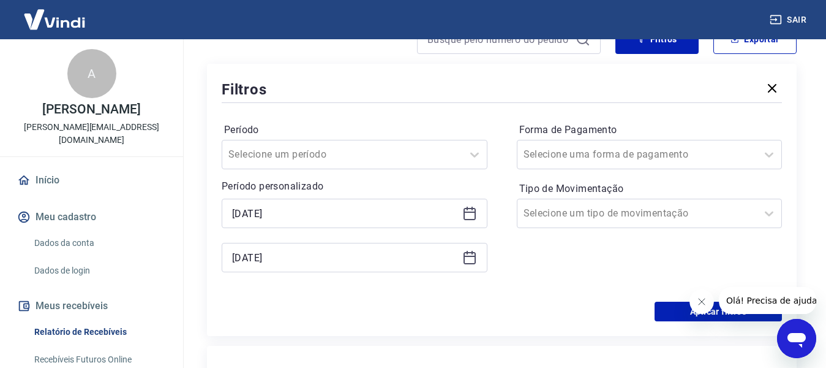
scroll to position [123, 0]
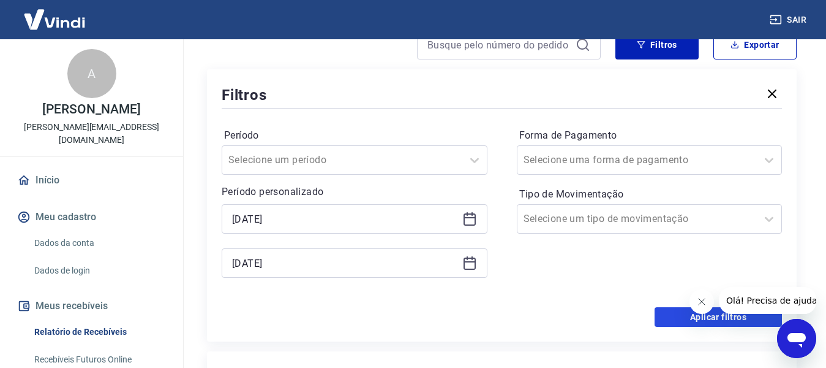
click at [670, 313] on button "Aplicar filtros" at bounding box center [718, 317] width 127 height 20
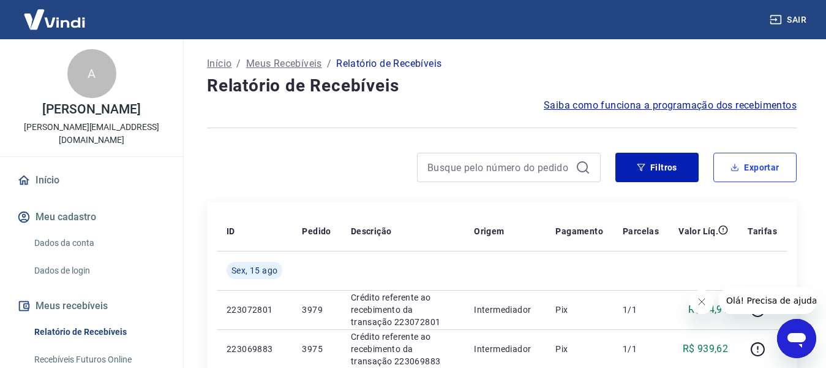
click at [736, 168] on icon "button" at bounding box center [735, 167] width 9 height 9
type input "[DATE]"
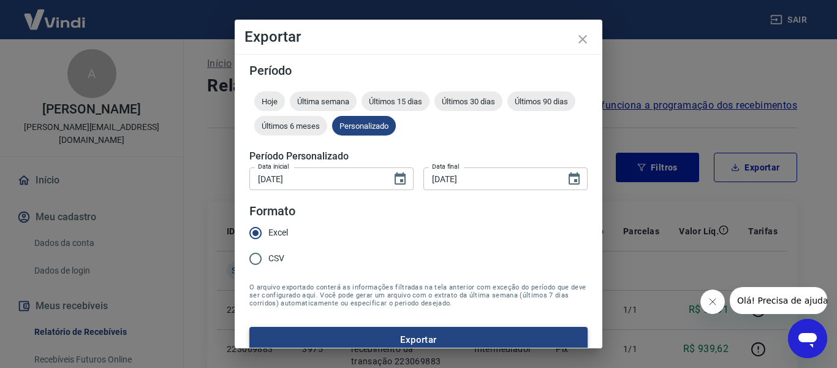
click at [333, 332] on button "Exportar" at bounding box center [418, 340] width 338 height 26
